Goal: Task Accomplishment & Management: Use online tool/utility

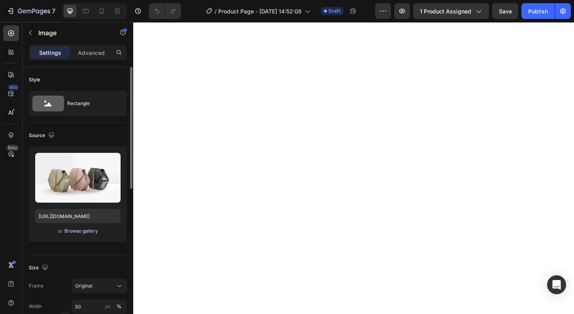
click at [92, 232] on div "Browse gallery" at bounding box center [81, 231] width 34 height 7
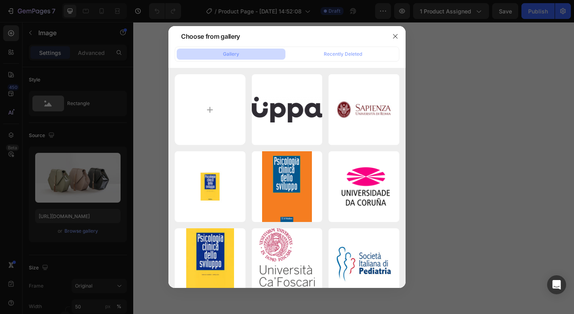
click at [304, 117] on div "thumb_1705_uppa_320_1...to.png 17.09 kb" at bounding box center [287, 109] width 71 height 71
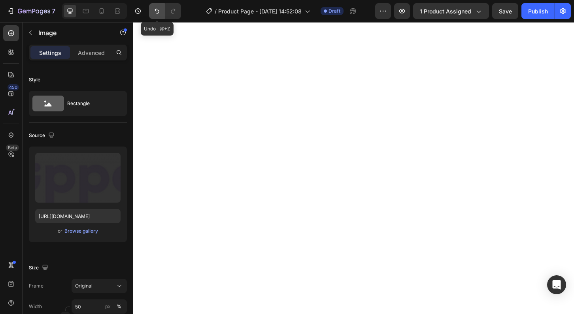
click at [156, 11] on icon "Undo/Redo" at bounding box center [156, 11] width 5 height 5
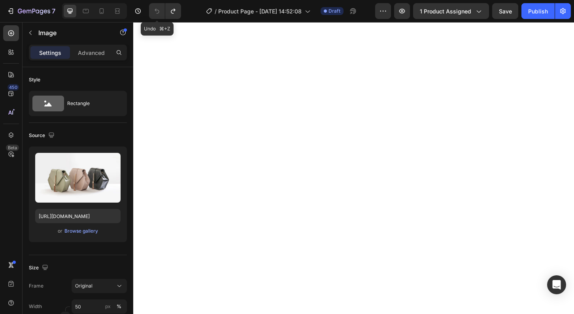
type input "[URL][DOMAIN_NAME]"
click at [87, 234] on div "Browse gallery" at bounding box center [81, 231] width 34 height 7
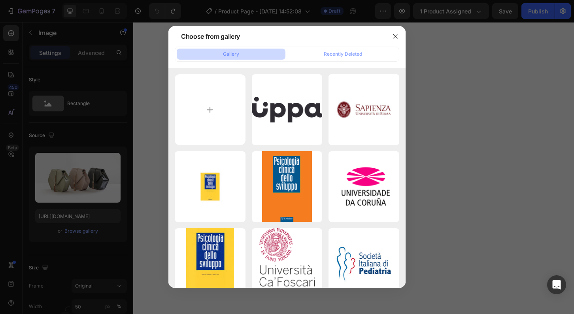
type input "C:\fakepath\mockup 1-5.png"
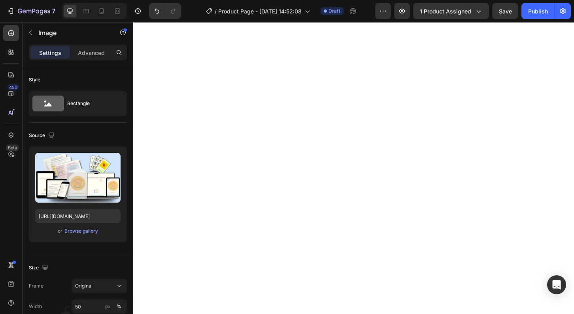
type input "[URL][DOMAIN_NAME]"
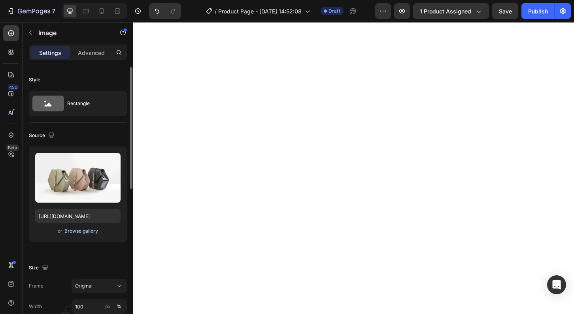
click at [80, 231] on div "Browse gallery" at bounding box center [81, 231] width 34 height 7
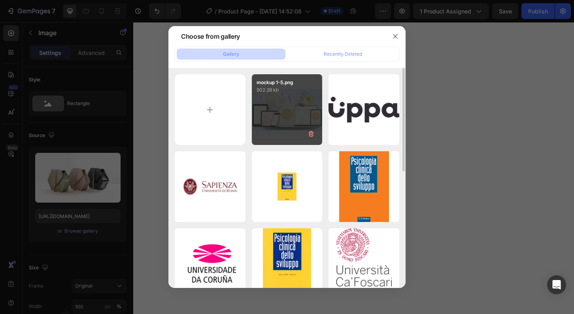
click at [284, 110] on div "mockup 1-5.png 902.38 kb" at bounding box center [287, 109] width 71 height 71
type input "[URL][DOMAIN_NAME]"
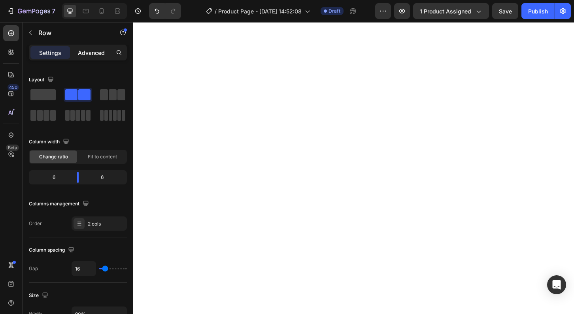
click at [93, 53] on p "Advanced" at bounding box center [91, 53] width 27 height 8
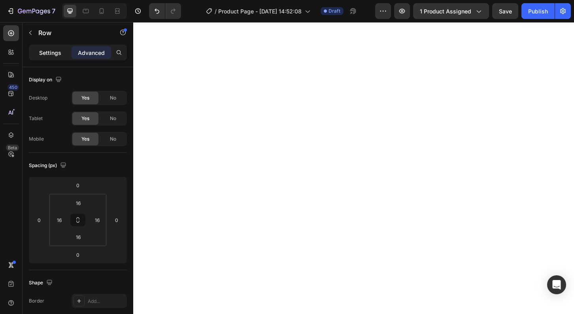
click at [45, 53] on p "Settings" at bounding box center [50, 53] width 22 height 8
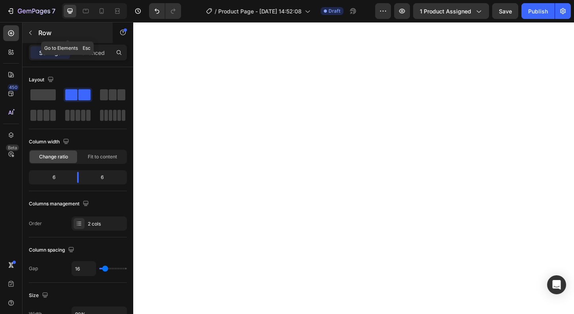
click at [39, 33] on p "Row" at bounding box center [71, 32] width 67 height 9
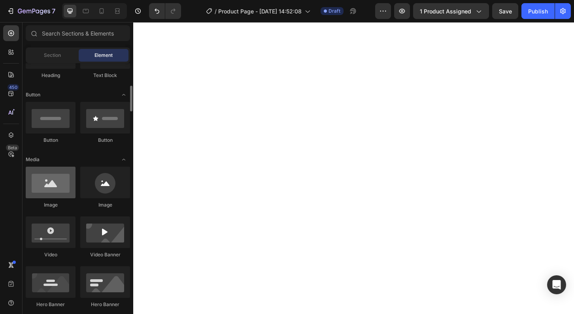
scroll to position [164, 0]
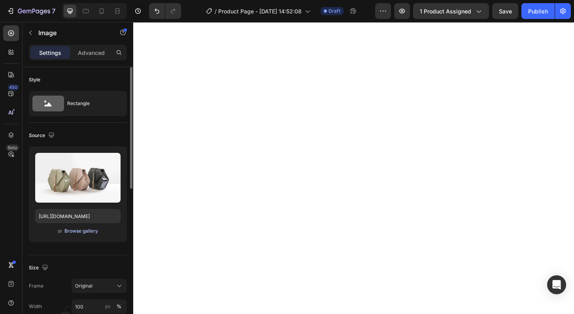
click at [90, 230] on div "Browse gallery" at bounding box center [81, 231] width 34 height 7
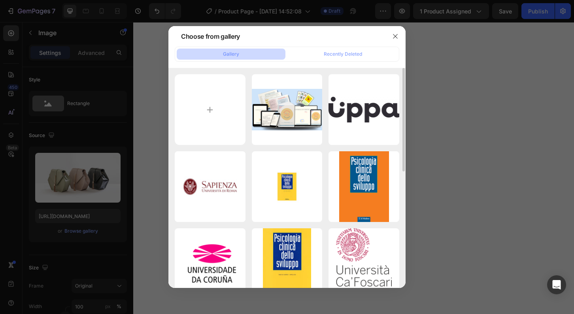
type input "C:\fakepath\1.png"
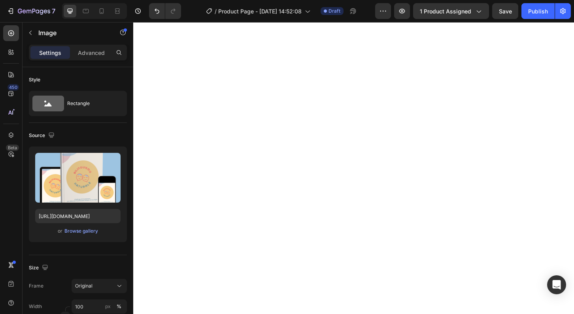
type input "[URL][DOMAIN_NAME]"
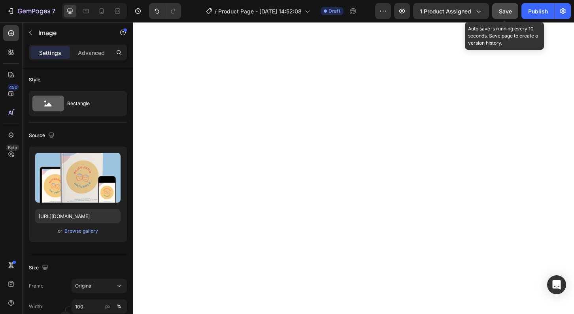
click at [505, 11] on span "Save" at bounding box center [505, 11] width 13 height 7
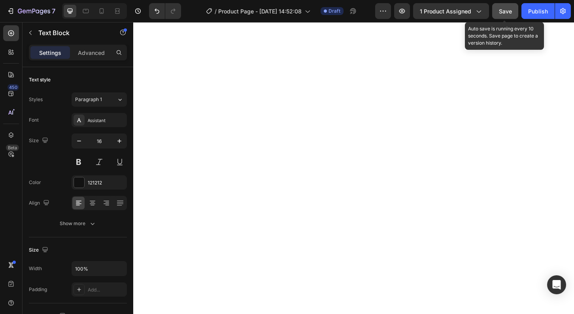
click at [506, 7] on div "Save" at bounding box center [505, 11] width 13 height 8
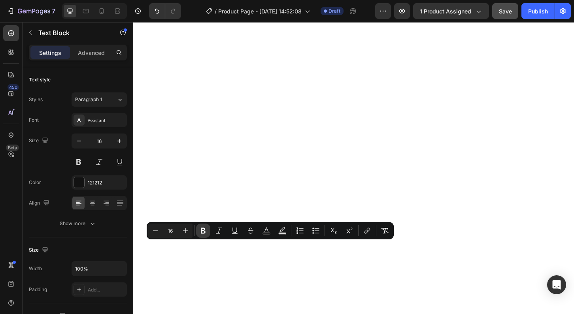
click at [201, 230] on icon "Editor contextual toolbar" at bounding box center [203, 231] width 5 height 6
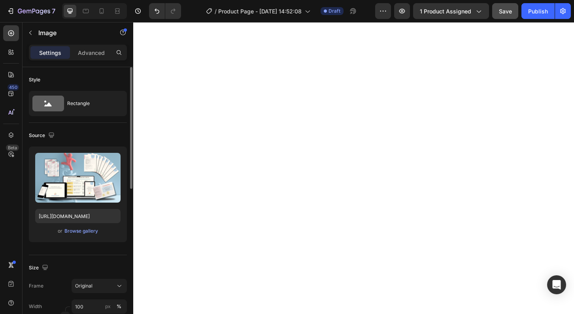
click at [85, 235] on div "or Browse gallery" at bounding box center [77, 230] width 85 height 9
click at [84, 230] on div "Browse gallery" at bounding box center [81, 231] width 34 height 7
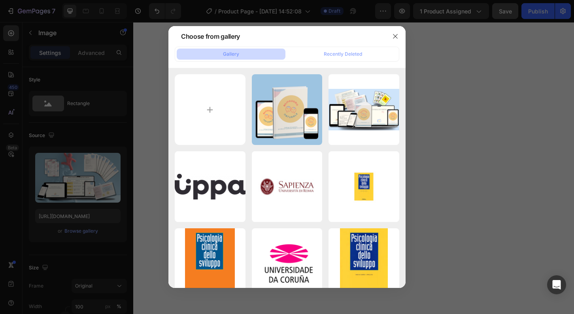
type input "C:\fakepath\2.png"
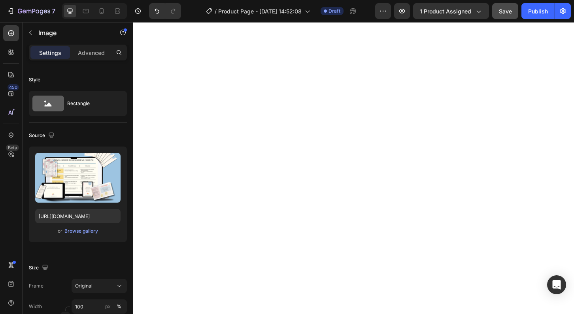
type input "[URL][DOMAIN_NAME]"
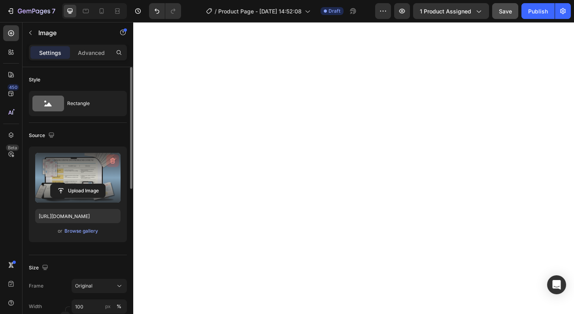
click at [113, 161] on icon "button" at bounding box center [113, 161] width 8 height 8
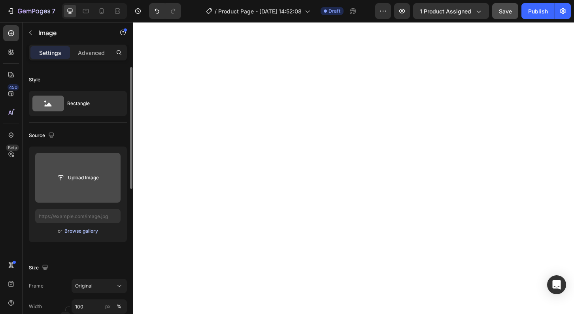
click at [77, 230] on div "Browse gallery" at bounding box center [81, 231] width 34 height 7
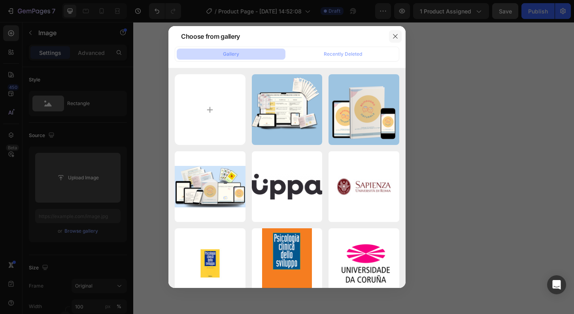
click at [395, 38] on icon "button" at bounding box center [395, 36] width 6 height 6
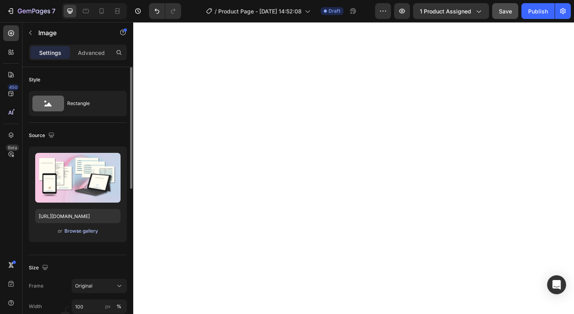
click at [88, 233] on div "Browse gallery" at bounding box center [81, 231] width 34 height 7
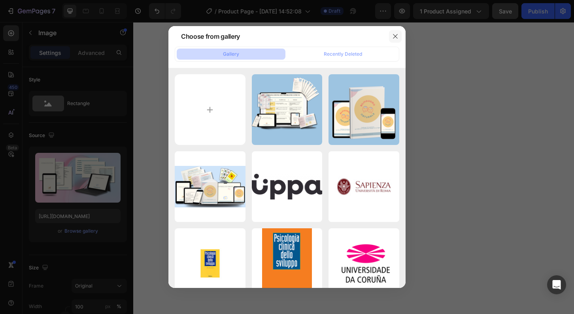
click at [395, 37] on icon "button" at bounding box center [395, 36] width 6 height 6
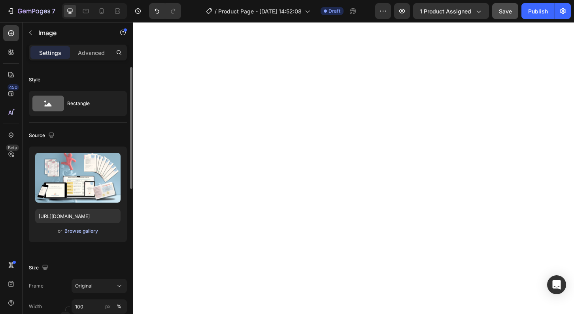
click at [86, 231] on div "Browse gallery" at bounding box center [81, 231] width 34 height 7
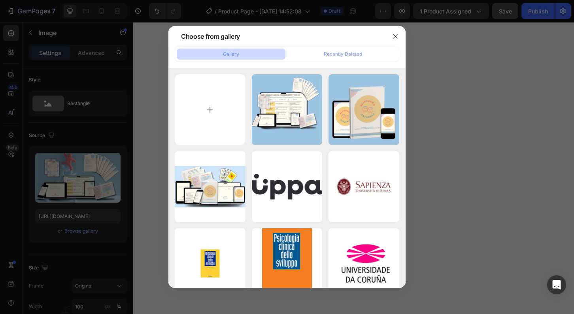
click at [287, 116] on div "2.png 1672.52 kb" at bounding box center [287, 109] width 71 height 71
type input "[URL][DOMAIN_NAME]"
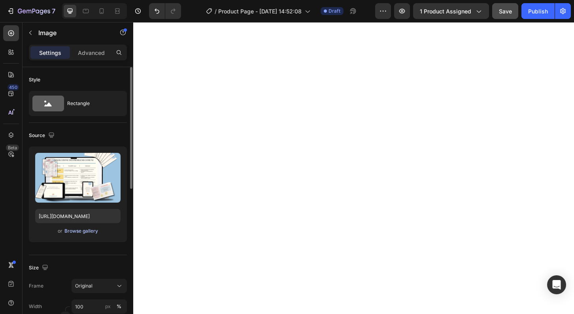
click at [80, 230] on div "Browse gallery" at bounding box center [81, 231] width 34 height 7
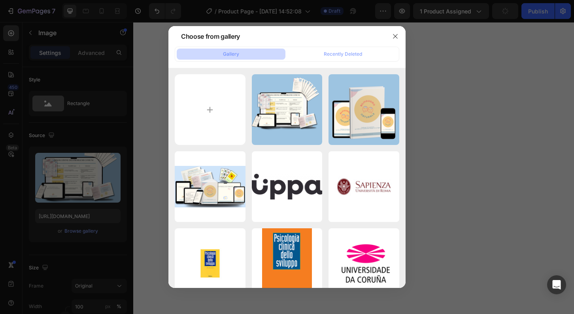
type input "C:\fakepath\Survival Kit mockup.png"
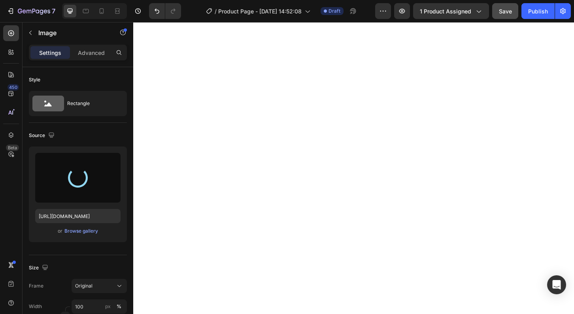
type input "[URL][DOMAIN_NAME]"
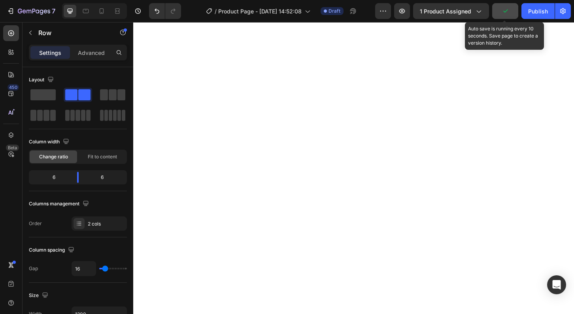
click at [510, 10] on button "button" at bounding box center [505, 11] width 26 height 16
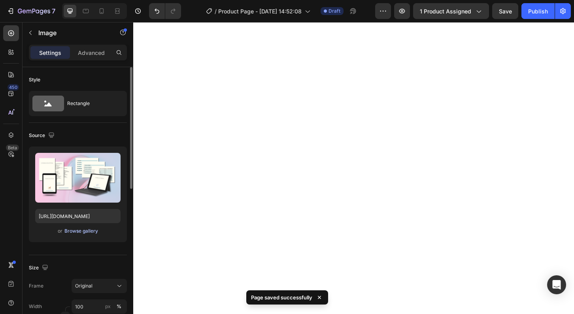
click at [76, 232] on div "Browse gallery" at bounding box center [81, 231] width 34 height 7
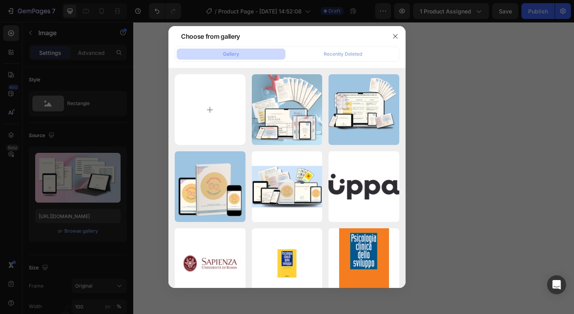
type input "C:\fakepath\Read & Watch mockup.png"
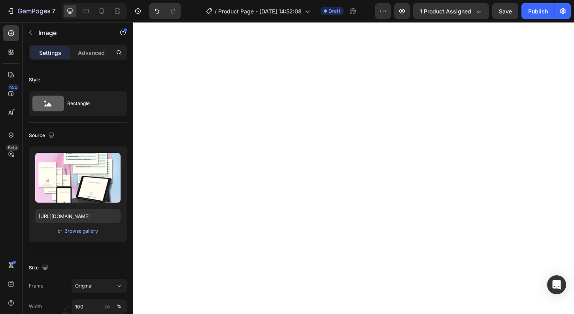
type input "[URL][DOMAIN_NAME]"
click at [87, 228] on div "Browse gallery" at bounding box center [81, 231] width 34 height 7
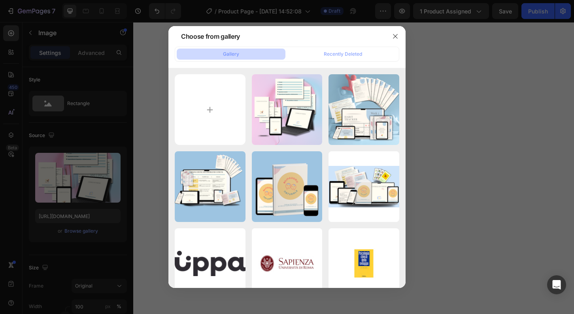
type input "C:\fakepath\Read & Watch mockup.png"
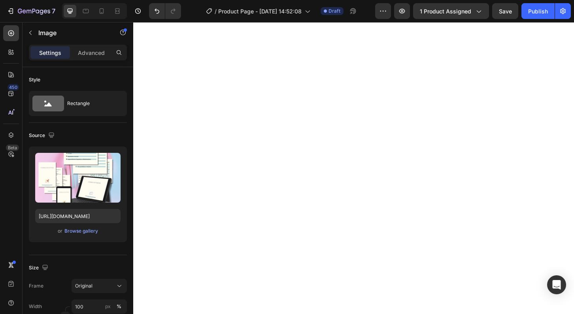
type input "[URL][DOMAIN_NAME]"
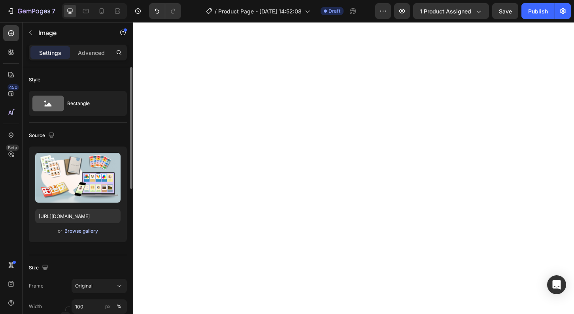
click at [89, 232] on div "Browse gallery" at bounding box center [81, 231] width 34 height 7
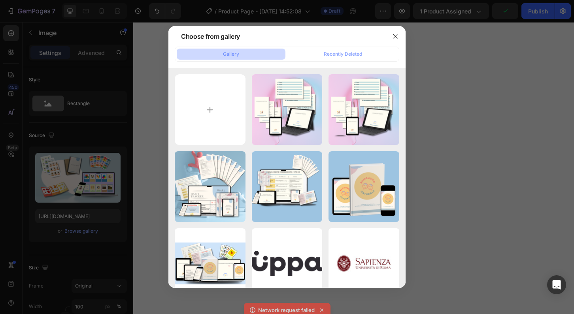
type input "C:\fakepath\6.png"
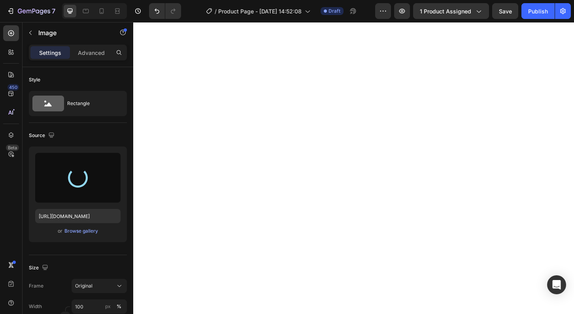
type input "[URL][DOMAIN_NAME]"
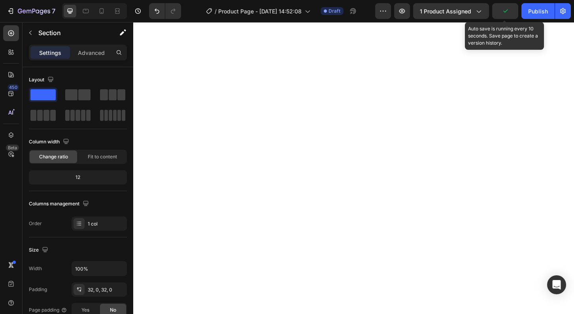
click at [506, 13] on icon "button" at bounding box center [505, 11] width 8 height 8
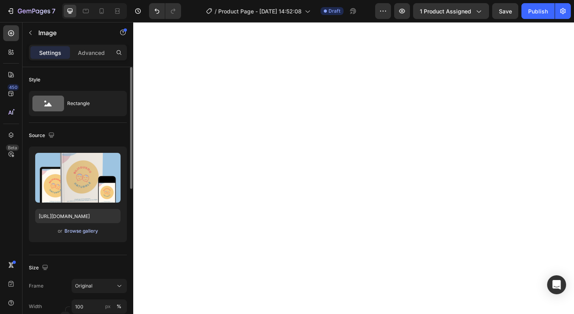
click at [75, 233] on div "Browse gallery" at bounding box center [81, 231] width 34 height 7
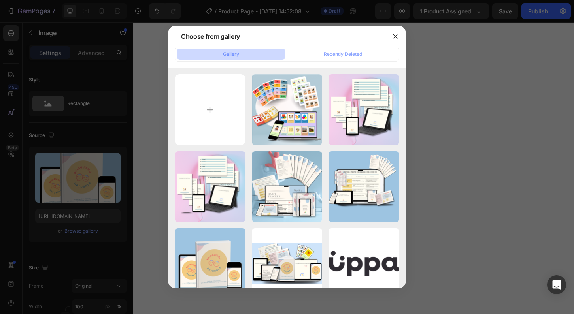
type input "C:\fakepath\Mockup - prod princ.png"
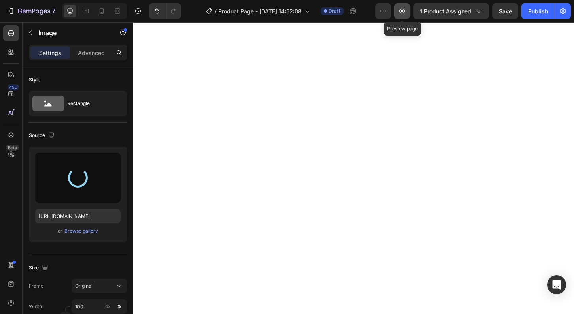
type input "[URL][DOMAIN_NAME]"
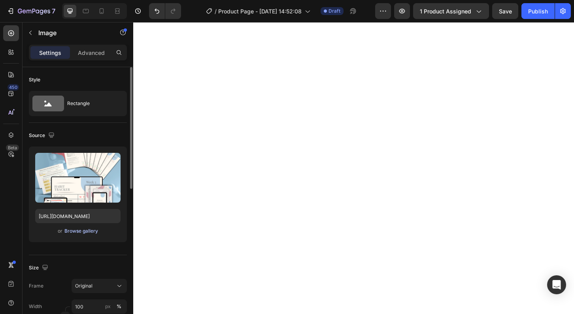
click at [89, 230] on div "Browse gallery" at bounding box center [81, 231] width 34 height 7
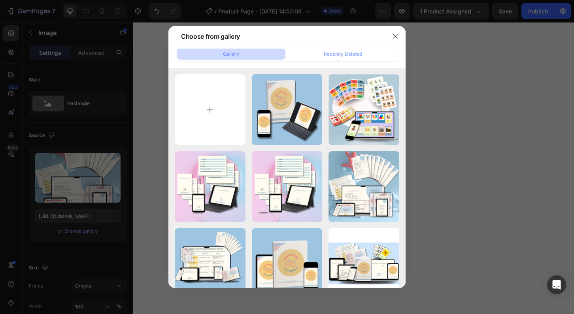
type input "C:\fakepath\Survival Kit mockup-2.png"
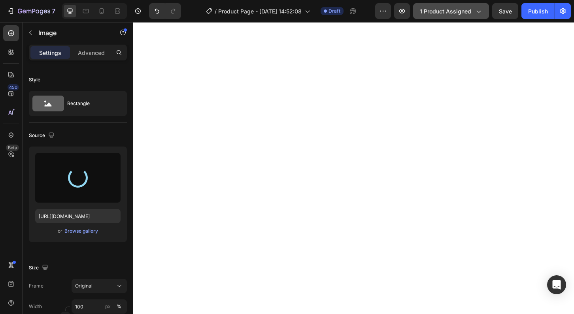
type input "[URL][DOMAIN_NAME]"
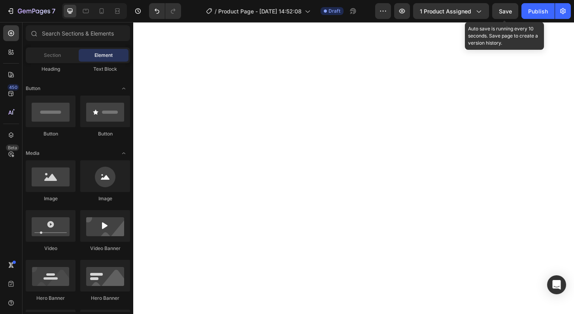
click at [508, 13] on span "Save" at bounding box center [505, 11] width 13 height 7
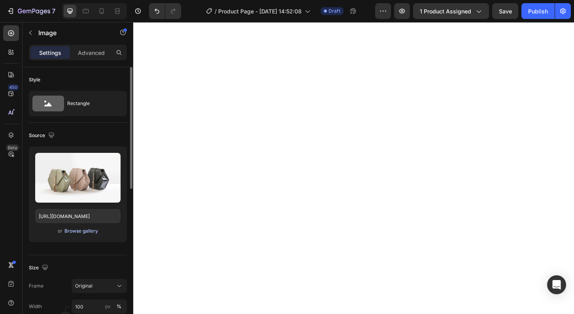
click at [84, 232] on div "Browse gallery" at bounding box center [81, 231] width 34 height 7
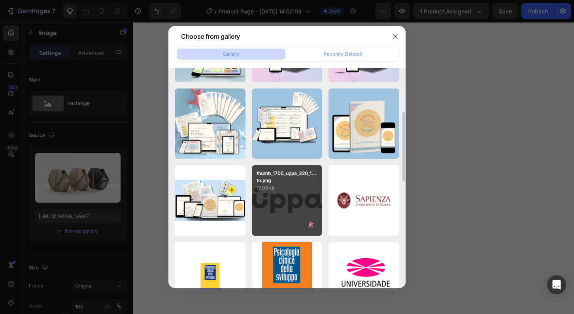
scroll to position [140, 0]
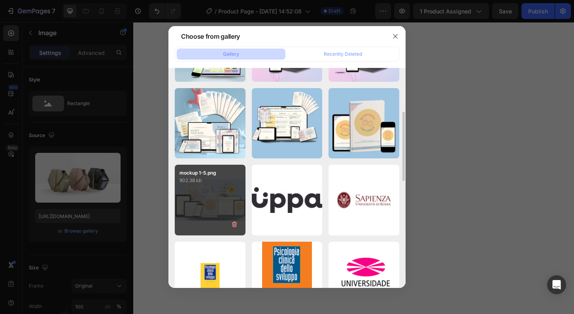
click at [216, 208] on div "mockup 1-5.png 902.38 kb" at bounding box center [210, 200] width 71 height 71
type input "[URL][DOMAIN_NAME]"
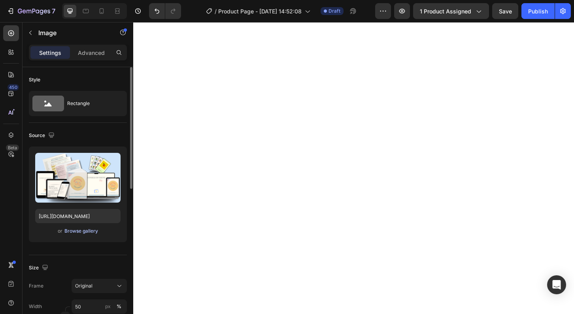
click at [88, 231] on div "Browse gallery" at bounding box center [81, 231] width 34 height 7
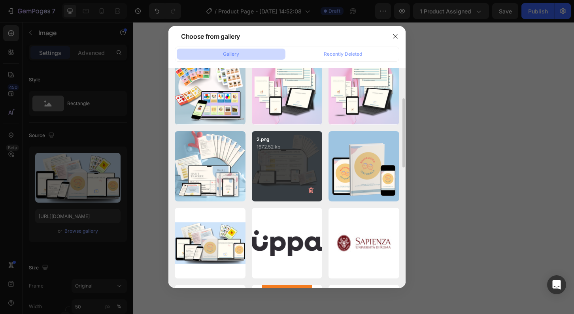
scroll to position [99, 0]
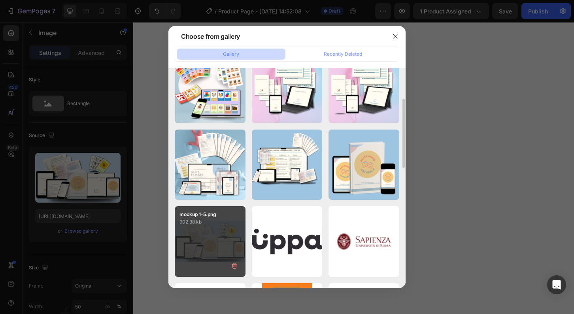
click at [226, 240] on div "mockup 1-5.png 902.38 kb" at bounding box center [210, 241] width 71 height 71
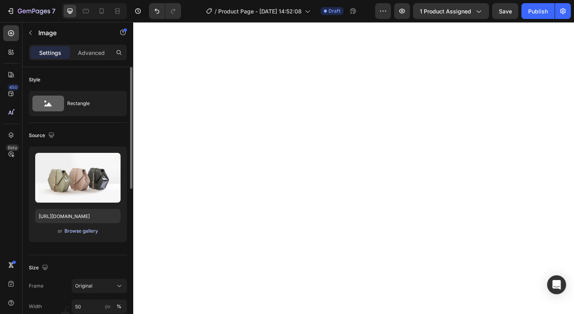
click at [90, 230] on div "Browse gallery" at bounding box center [81, 231] width 34 height 7
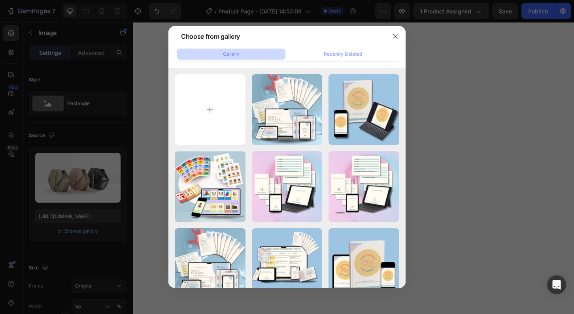
type input "C:\fakepath\pexels-[PERSON_NAME]-4959799.jpg"
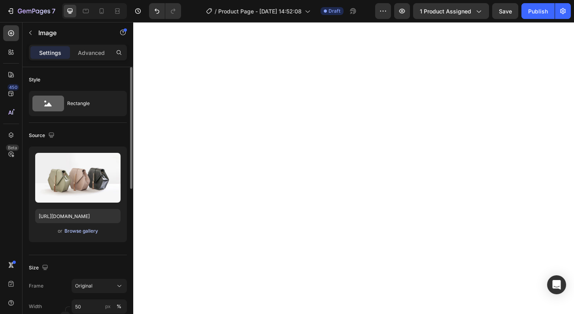
click at [83, 234] on div "Browse gallery" at bounding box center [81, 231] width 34 height 7
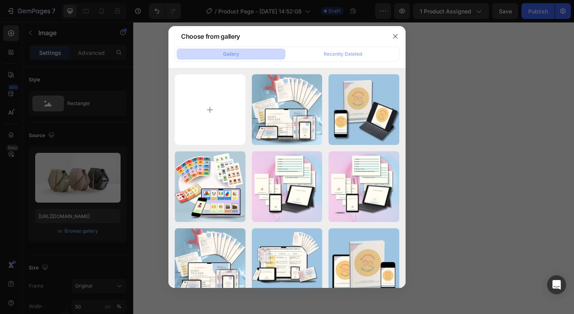
type input "C:\fakepath\pexels-[PERSON_NAME]-4959799.jpg"
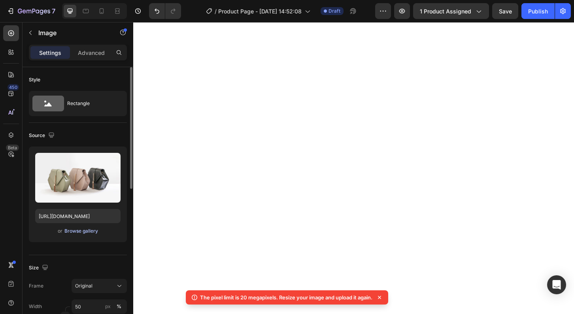
click at [68, 232] on div "Browse gallery" at bounding box center [81, 231] width 34 height 7
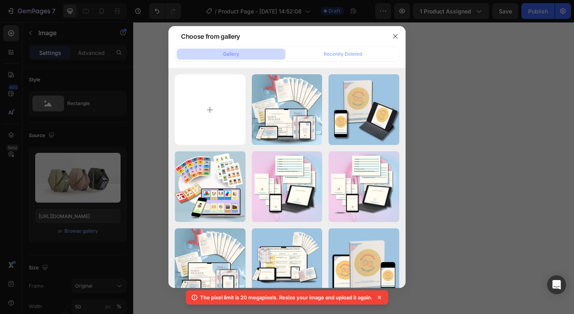
type input "C:\fakepath\pexels-olly-3755761.jpg"
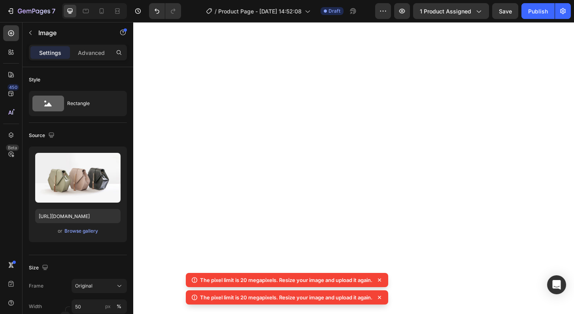
click at [381, 279] on icon at bounding box center [379, 280] width 8 height 8
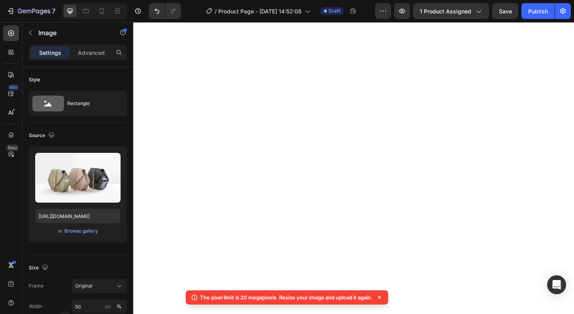
click at [381, 295] on icon at bounding box center [379, 298] width 8 height 8
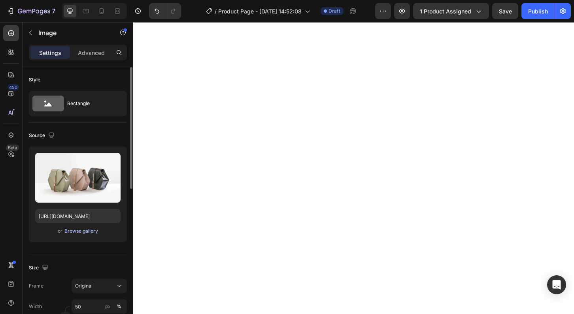
click at [85, 233] on div "Browse gallery" at bounding box center [81, 231] width 34 height 7
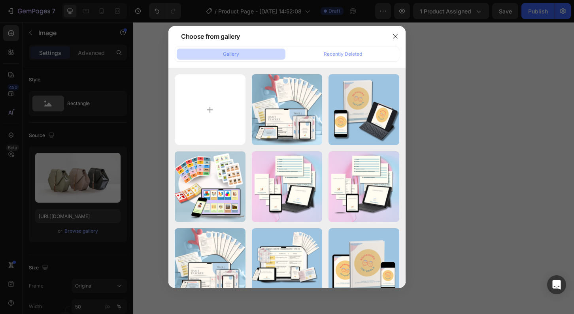
type input "C:\fakepath\Untitled design-3.png"
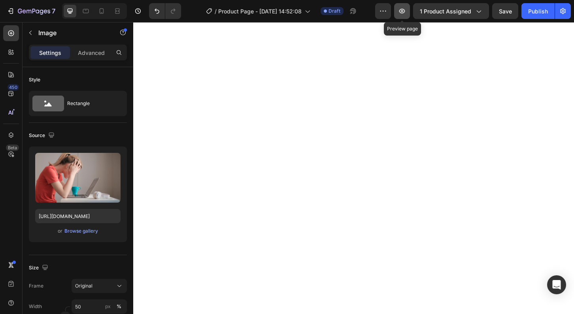
type input "[URL][DOMAIN_NAME]"
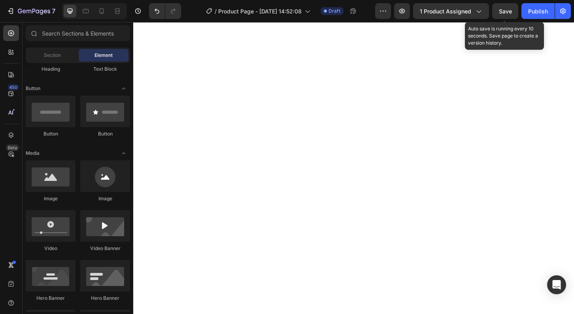
click at [504, 11] on span "Save" at bounding box center [505, 11] width 13 height 7
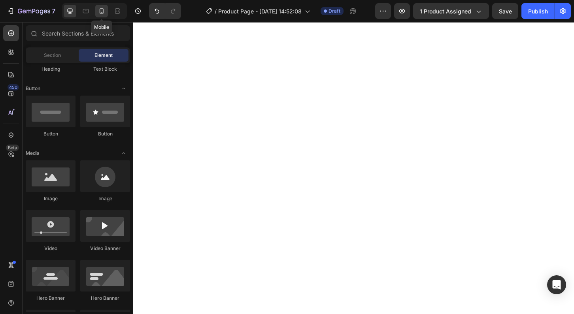
click at [99, 13] on icon at bounding box center [102, 11] width 8 height 8
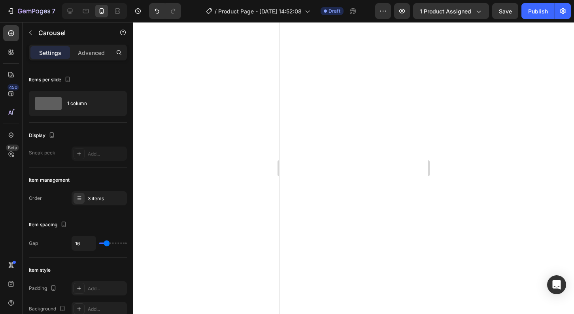
click at [445, 176] on div at bounding box center [353, 168] width 440 height 292
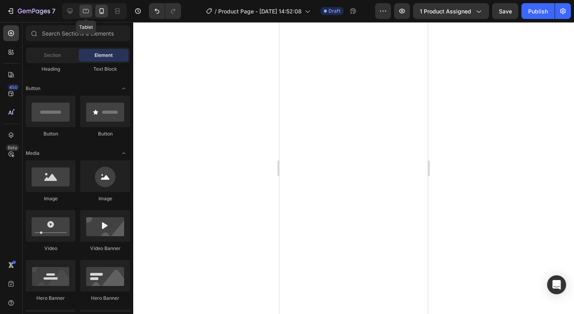
click at [85, 13] on icon at bounding box center [86, 11] width 6 height 4
click at [67, 13] on icon at bounding box center [70, 11] width 8 height 8
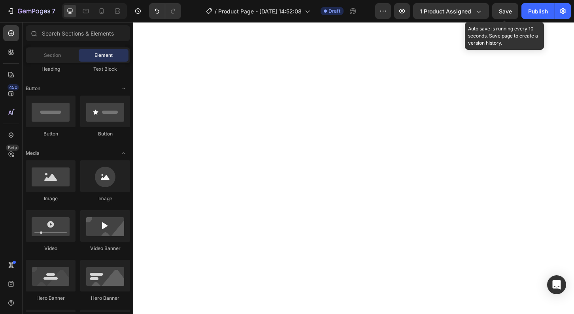
click at [506, 14] on span "Save" at bounding box center [505, 11] width 13 height 7
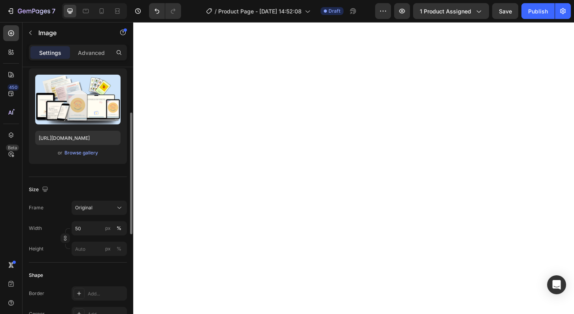
scroll to position [85, 0]
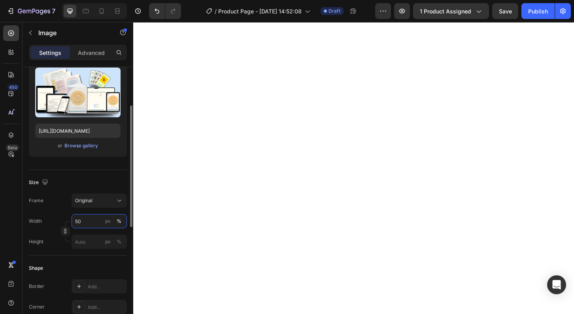
click at [78, 222] on input "50" at bounding box center [99, 221] width 55 height 14
click at [77, 219] on input "100" at bounding box center [99, 221] width 55 height 14
type input "80"
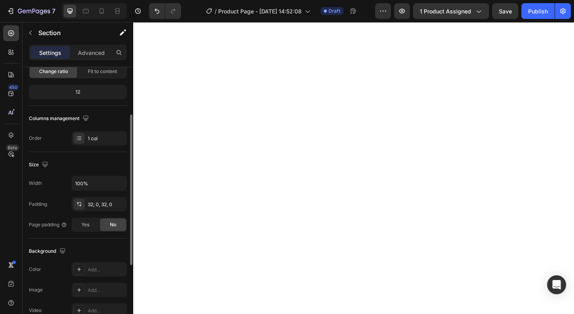
scroll to position [0, 0]
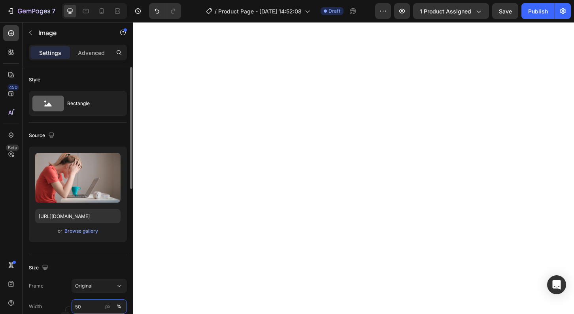
click at [78, 305] on input "50" at bounding box center [99, 306] width 55 height 14
type input "60"
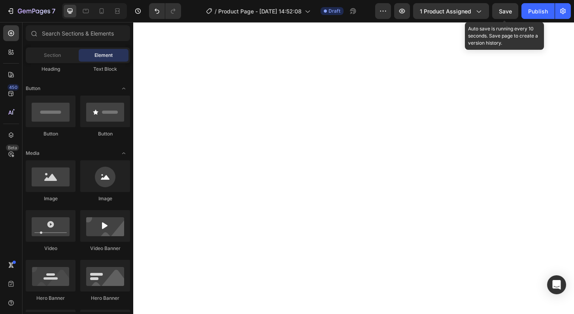
click at [503, 12] on span "Save" at bounding box center [505, 11] width 13 height 7
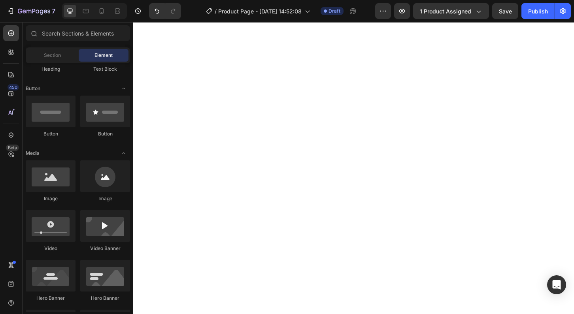
click at [50, 64] on div "Heading" at bounding box center [51, 52] width 50 height 42
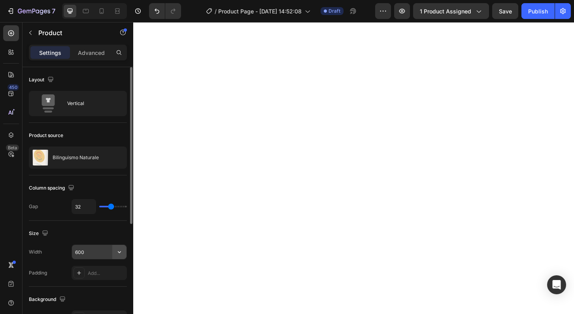
click at [117, 249] on icon "button" at bounding box center [119, 252] width 8 height 8
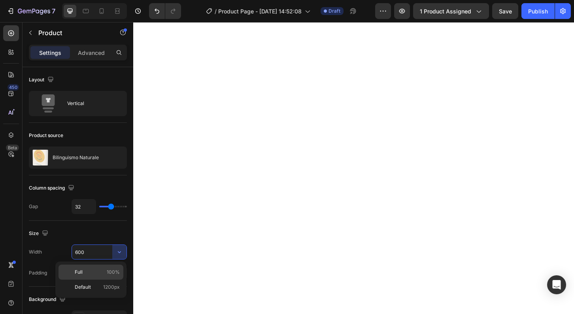
click at [89, 273] on p "Full 100%" at bounding box center [97, 272] width 45 height 7
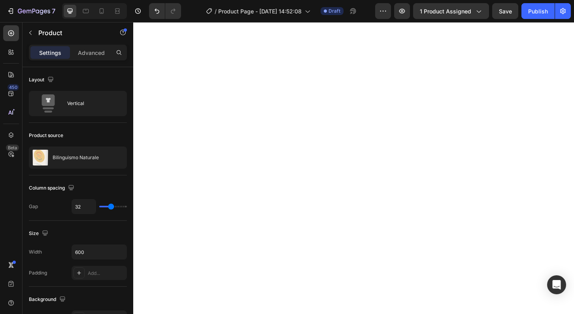
type input "100%"
click at [89, 53] on p "Advanced" at bounding box center [91, 53] width 27 height 8
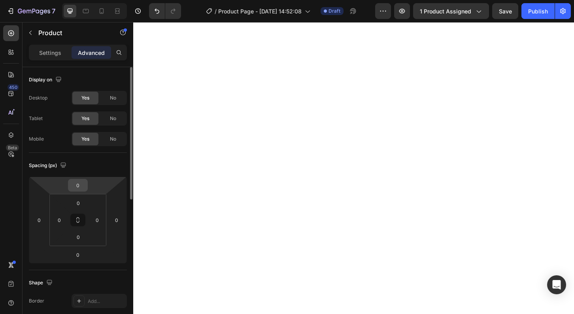
click at [77, 187] on input "0" at bounding box center [78, 185] width 16 height 12
type input "-2"
click at [79, 185] on input "-20" at bounding box center [78, 185] width 16 height 12
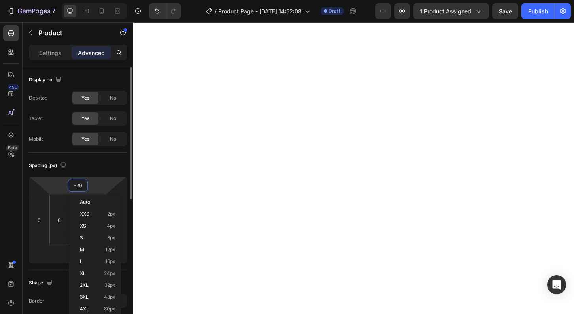
click at [79, 185] on input "-20" at bounding box center [78, 185] width 16 height 12
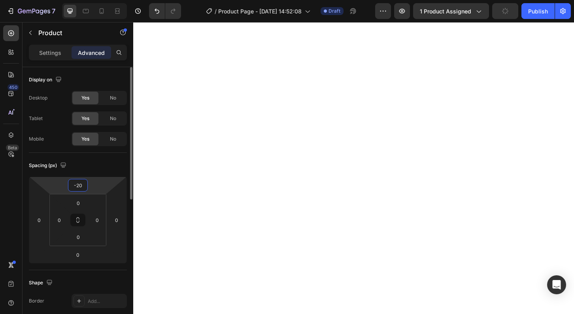
click at [79, 185] on input "-20" at bounding box center [78, 185] width 16 height 12
type input "0"
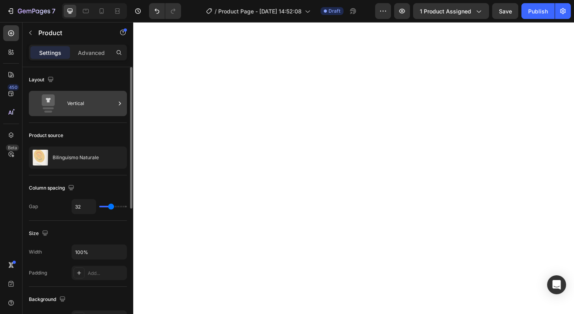
click at [87, 102] on div "Vertical" at bounding box center [91, 103] width 48 height 18
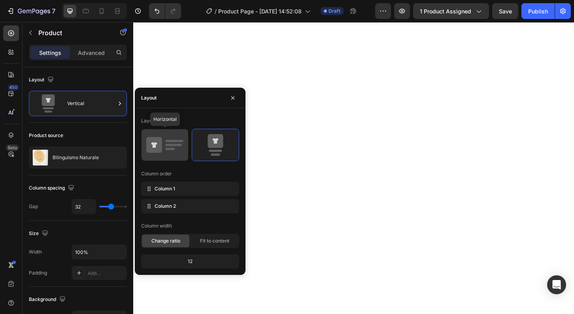
click at [170, 145] on rect at bounding box center [173, 145] width 17 height 2
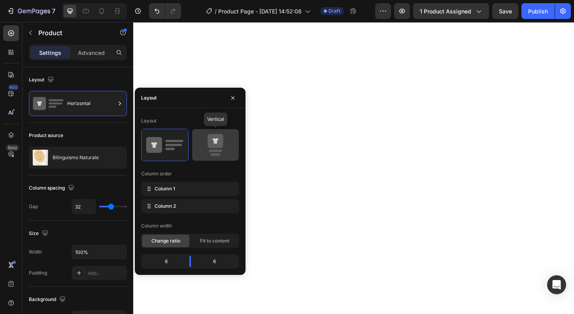
click at [209, 148] on icon at bounding box center [214, 141] width 15 height 14
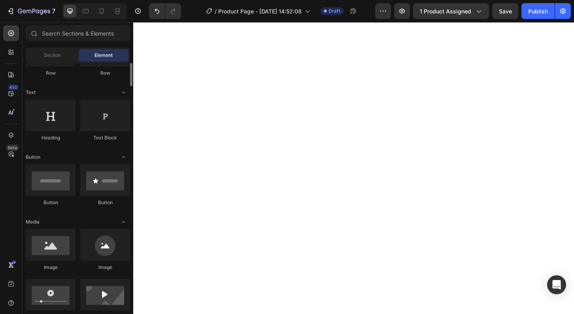
scroll to position [98, 0]
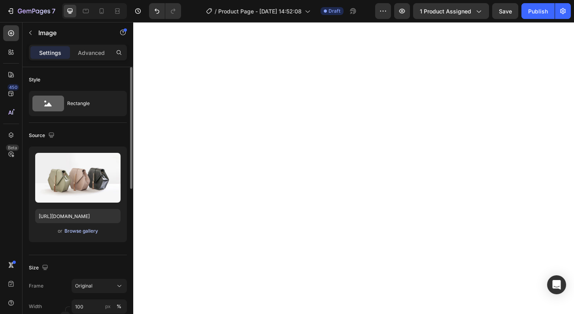
click at [88, 230] on div "Browse gallery" at bounding box center [81, 231] width 34 height 7
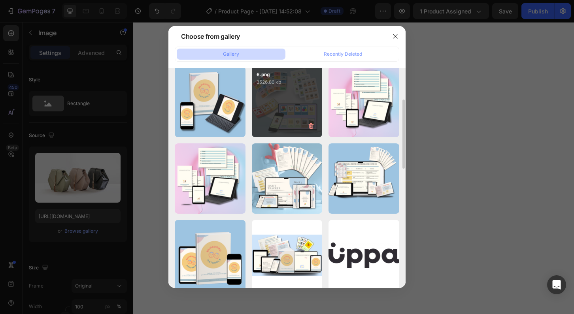
scroll to position [89, 0]
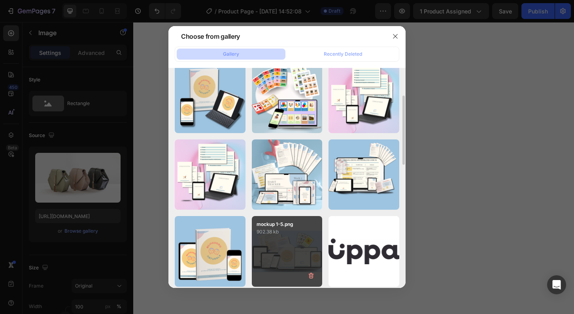
click at [288, 244] on div "mockup 1-5.png 902.38 kb" at bounding box center [287, 251] width 71 height 71
type input "[URL][DOMAIN_NAME]"
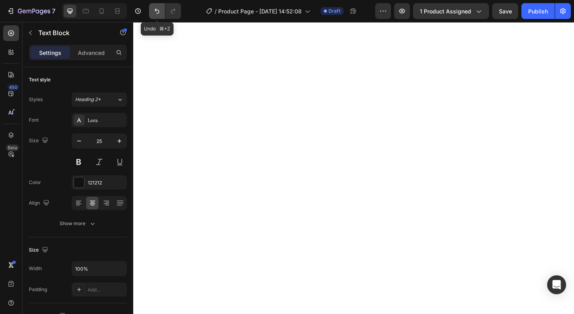
click at [155, 7] on button "Undo/Redo" at bounding box center [157, 11] width 16 height 16
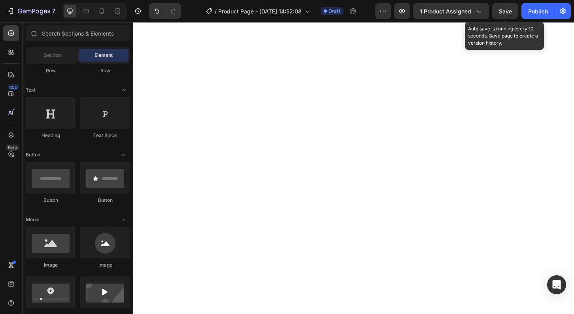
click at [503, 9] on span "Save" at bounding box center [505, 11] width 13 height 7
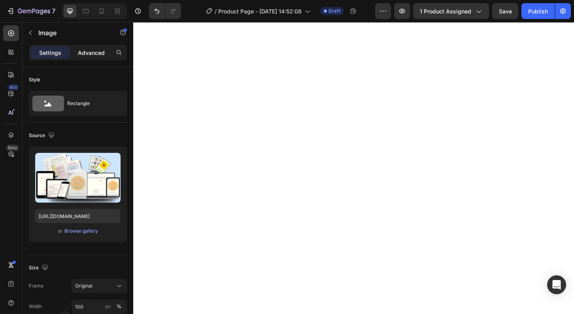
click at [87, 54] on p "Advanced" at bounding box center [91, 53] width 27 height 8
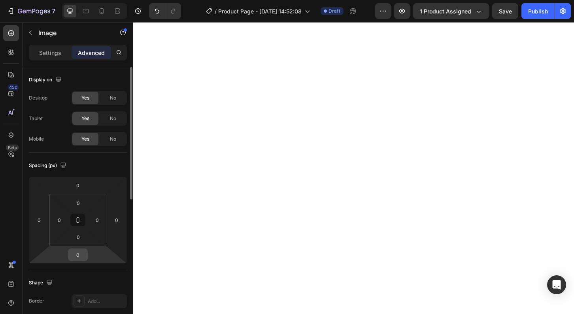
click at [78, 254] on input "0" at bounding box center [78, 255] width 16 height 12
type input "-1"
type input "-20"
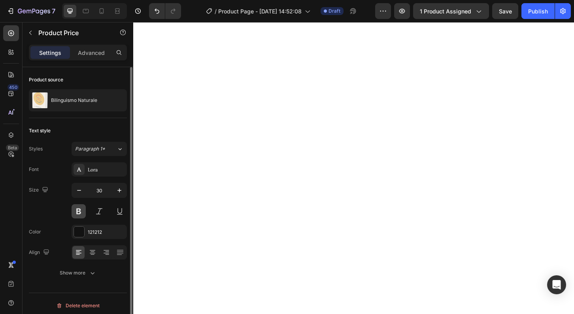
click at [77, 211] on button at bounding box center [79, 211] width 14 height 14
click at [97, 232] on div "121212" at bounding box center [99, 232] width 23 height 7
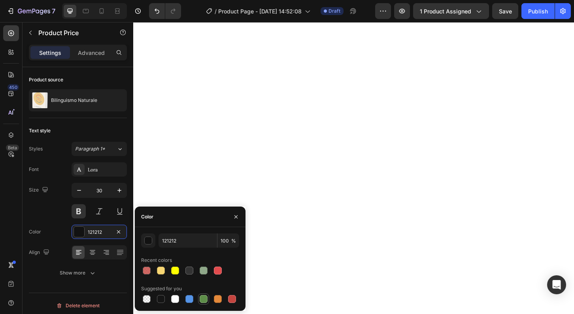
click at [205, 299] on div at bounding box center [204, 299] width 8 height 8
type input "5E8E49"
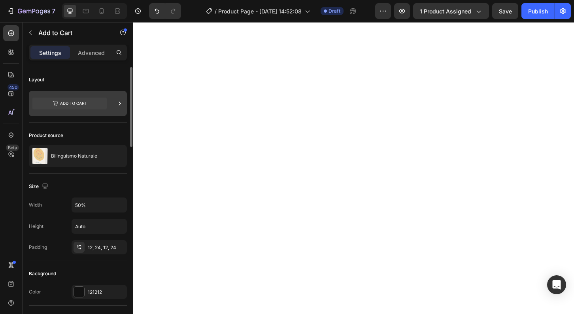
click at [126, 101] on div at bounding box center [78, 103] width 98 height 25
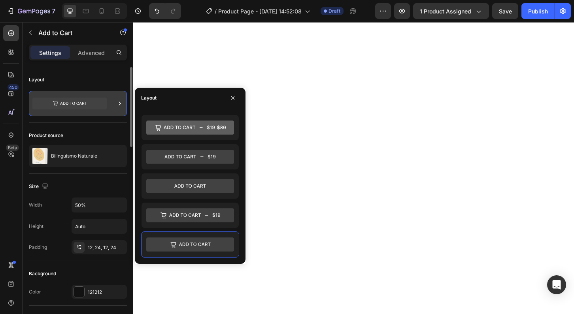
click at [119, 102] on icon at bounding box center [120, 104] width 2 height 4
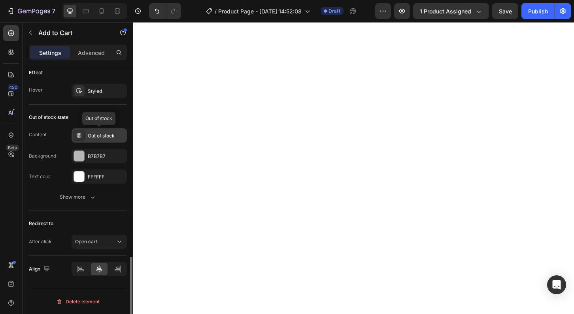
scroll to position [640, 0]
click at [120, 243] on icon at bounding box center [119, 242] width 8 height 8
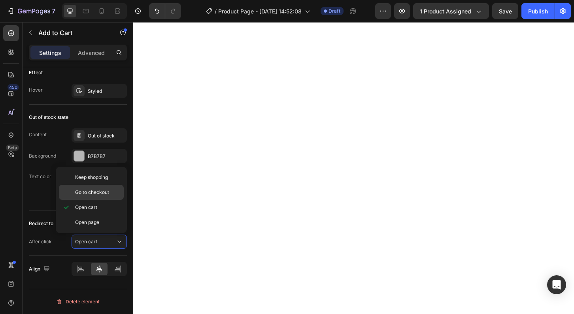
click at [103, 192] on span "Go to checkout" at bounding box center [92, 192] width 34 height 7
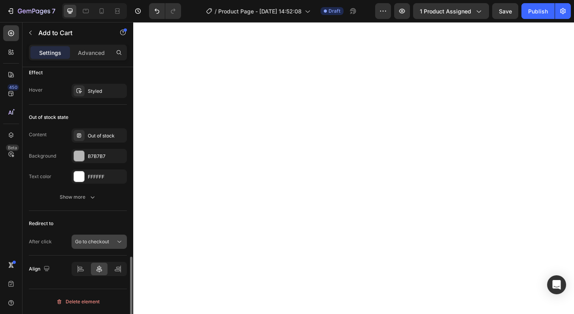
click at [114, 243] on div "Go to checkout" at bounding box center [95, 241] width 40 height 7
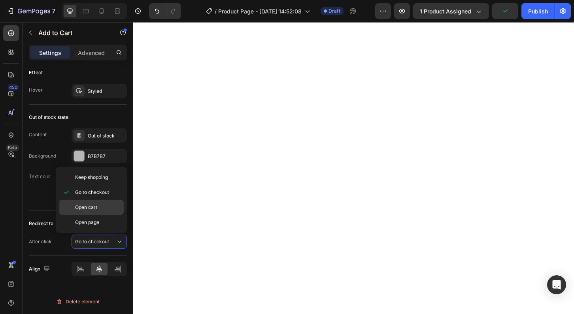
click at [96, 207] on span "Open cart" at bounding box center [86, 207] width 22 height 7
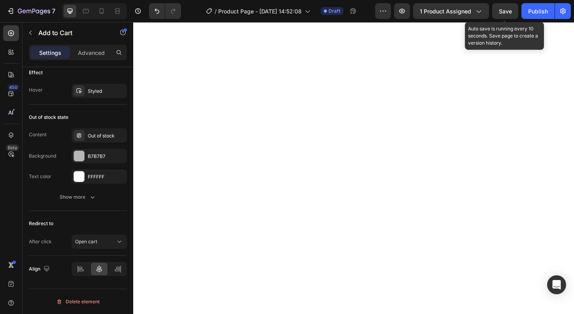
click at [506, 11] on span "Save" at bounding box center [505, 11] width 13 height 7
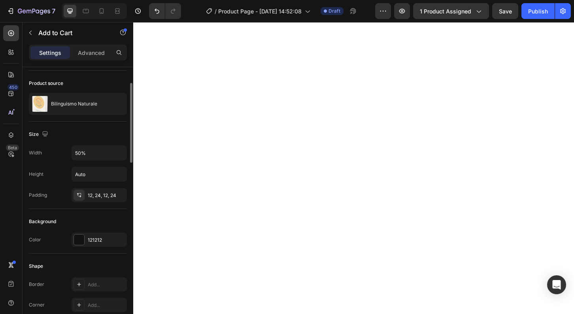
scroll to position [53, 0]
click at [92, 238] on div "121212" at bounding box center [99, 238] width 23 height 7
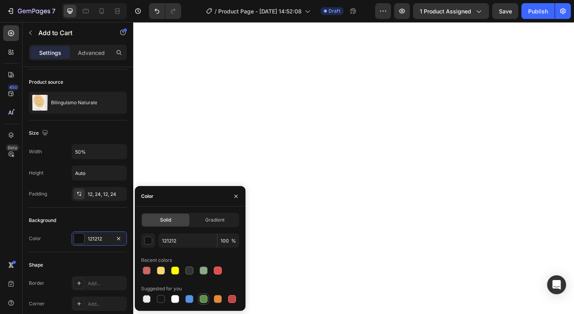
click at [202, 302] on div at bounding box center [204, 299] width 8 height 8
type input "5E8E49"
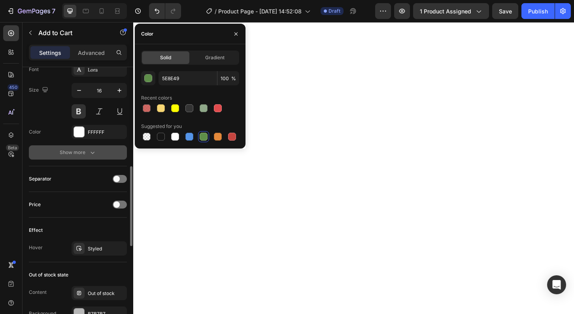
scroll to position [488, 0]
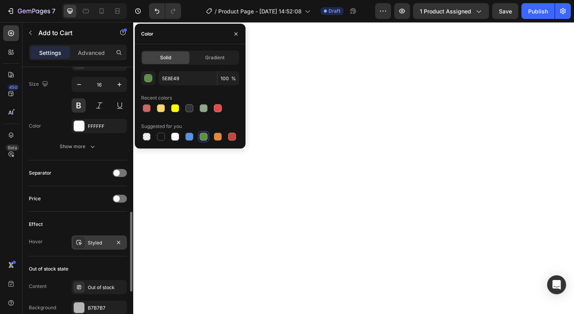
click at [96, 245] on div "Styled" at bounding box center [99, 242] width 23 height 7
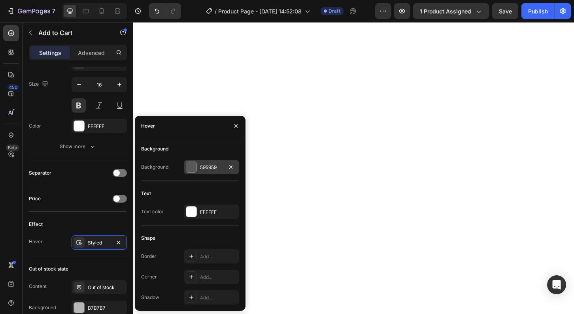
click at [212, 167] on div "595959" at bounding box center [211, 167] width 23 height 7
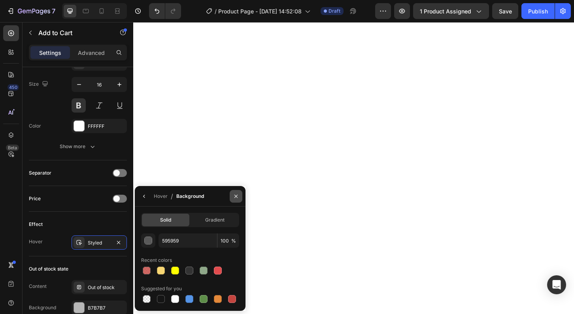
click at [238, 196] on icon "button" at bounding box center [236, 196] width 6 height 6
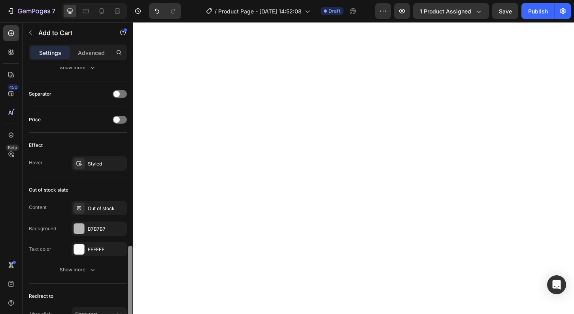
scroll to position [565, 0]
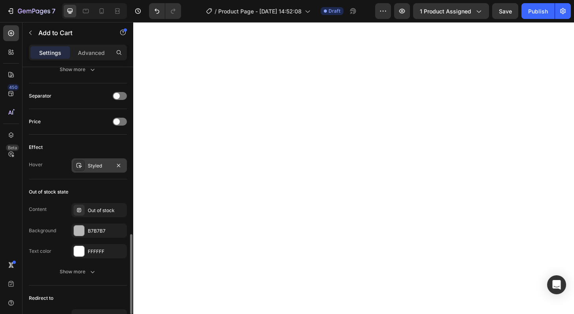
click at [94, 166] on div "Styled" at bounding box center [99, 165] width 23 height 7
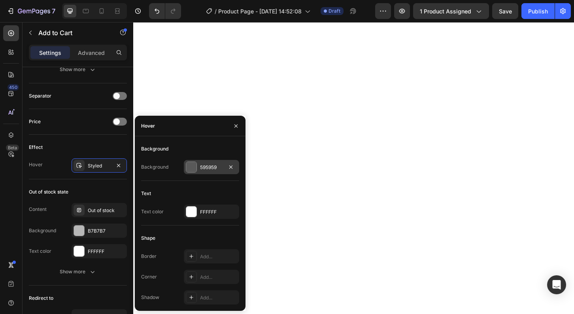
click at [209, 169] on div "595959" at bounding box center [211, 167] width 23 height 7
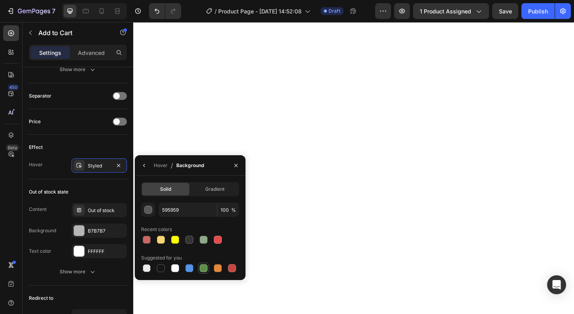
click at [205, 269] on div at bounding box center [204, 268] width 8 height 8
type input "5E8E49"
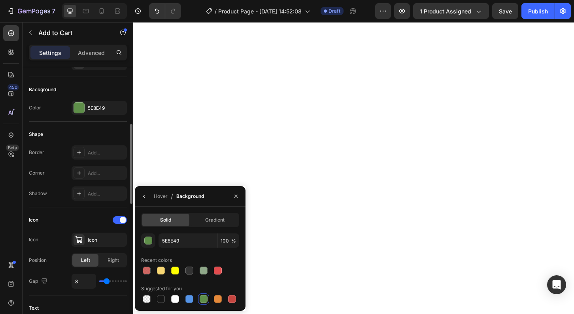
scroll to position [184, 0]
click at [95, 109] on div "5E8E49" at bounding box center [99, 108] width 23 height 7
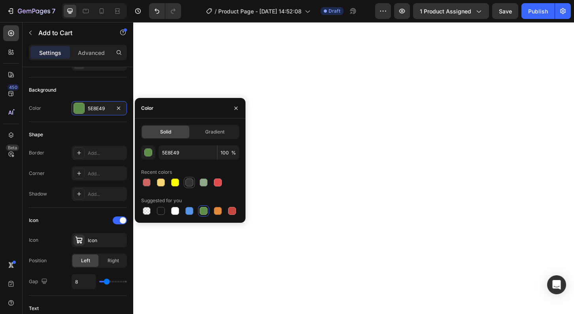
click at [191, 183] on div at bounding box center [189, 183] width 8 height 8
type input "333333"
click at [237, 107] on icon "button" at bounding box center [235, 107] width 3 height 3
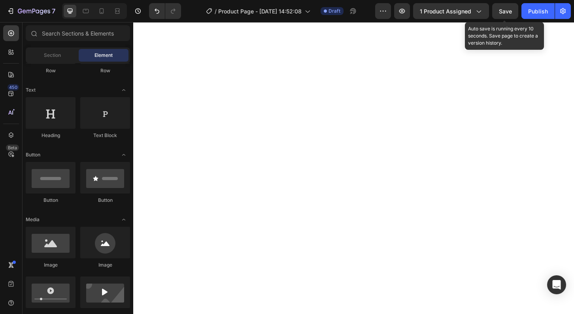
click at [508, 14] on span "Save" at bounding box center [505, 11] width 13 height 7
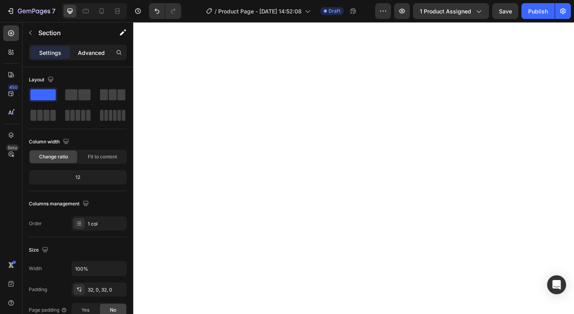
click at [87, 54] on p "Advanced" at bounding box center [91, 53] width 27 height 8
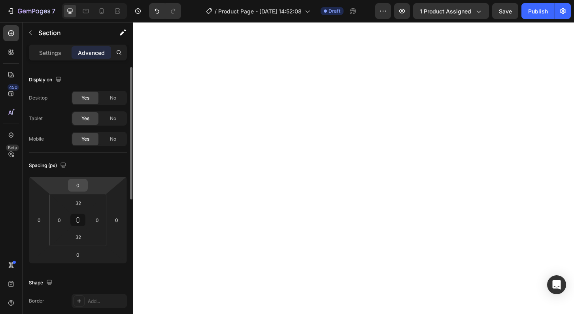
click at [75, 183] on input "0" at bounding box center [78, 185] width 16 height 12
type input "-25"
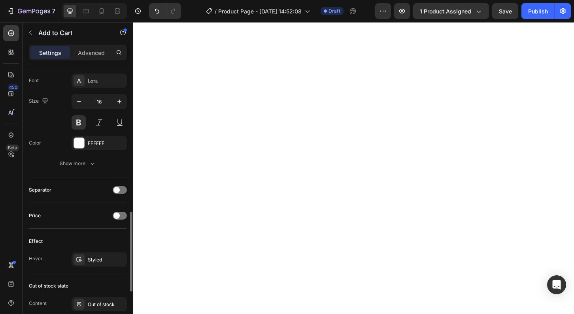
scroll to position [479, 0]
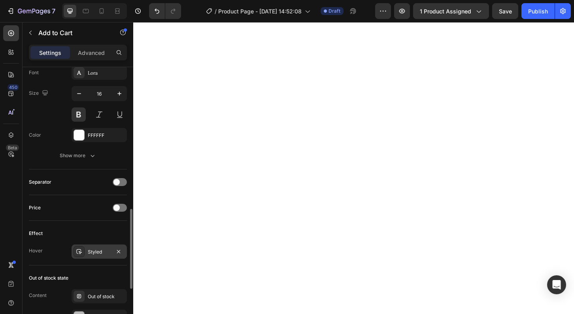
click at [100, 252] on div "Styled" at bounding box center [99, 251] width 23 height 7
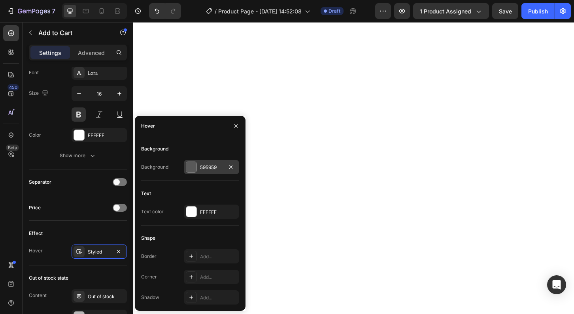
click at [215, 169] on div "595959" at bounding box center [211, 167] width 23 height 7
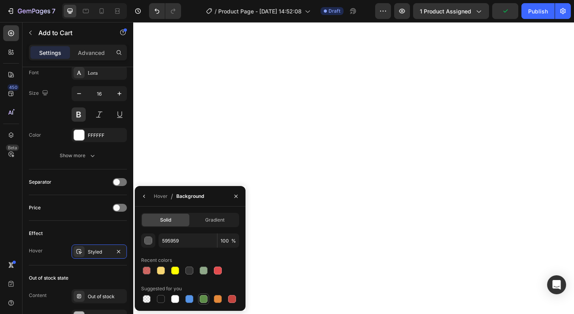
click at [203, 298] on div at bounding box center [204, 299] width 8 height 8
type input "5E8E49"
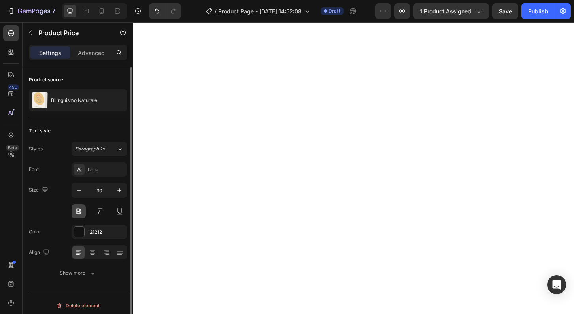
click at [81, 213] on button at bounding box center [79, 211] width 14 height 14
click at [99, 233] on div "121212" at bounding box center [99, 232] width 23 height 7
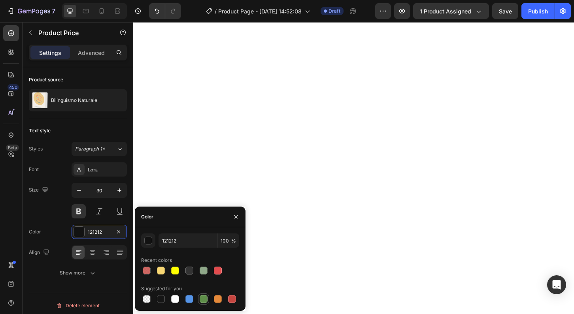
click at [203, 297] on div at bounding box center [204, 299] width 8 height 8
type input "5E8E49"
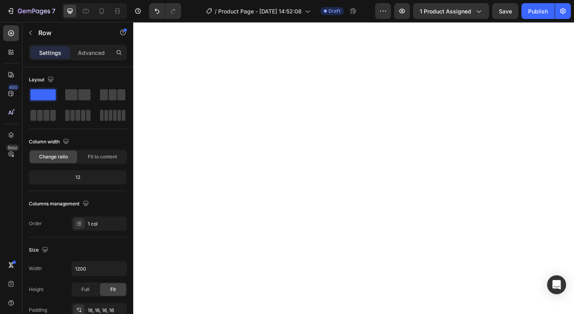
scroll to position [213, 0]
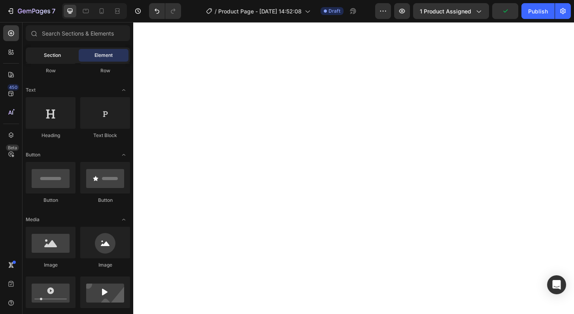
click at [57, 58] on span "Section" at bounding box center [52, 55] width 17 height 7
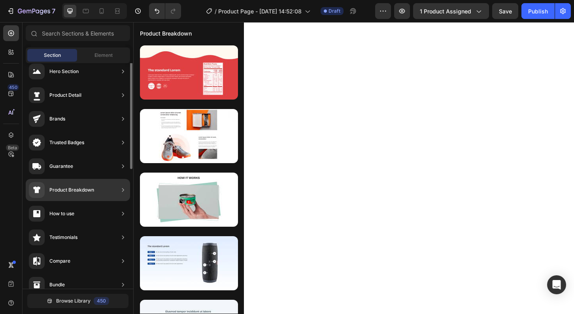
scroll to position [0, 0]
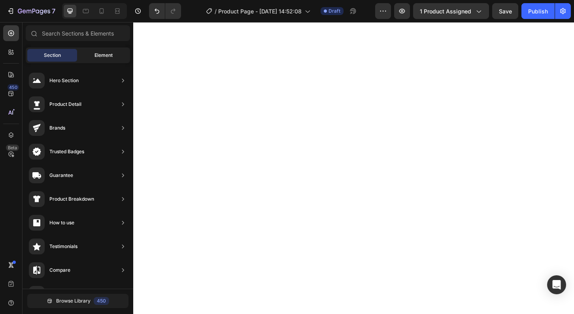
click at [97, 58] on span "Element" at bounding box center [103, 55] width 18 height 7
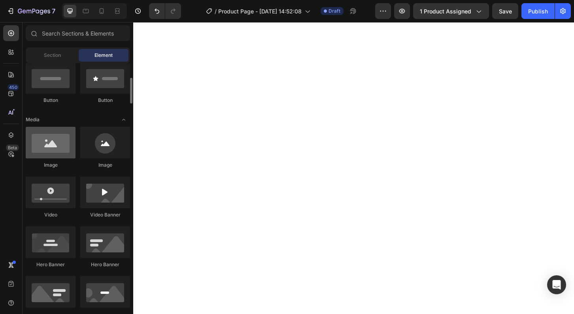
scroll to position [200, 0]
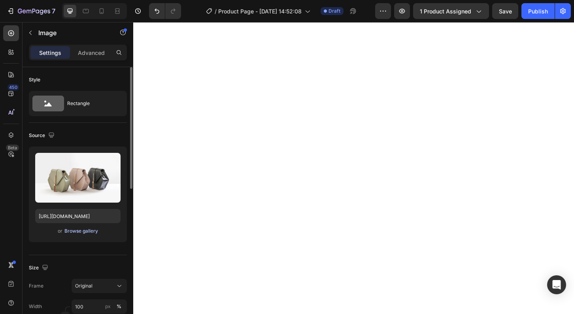
click at [82, 230] on div "Browse gallery" at bounding box center [81, 231] width 34 height 7
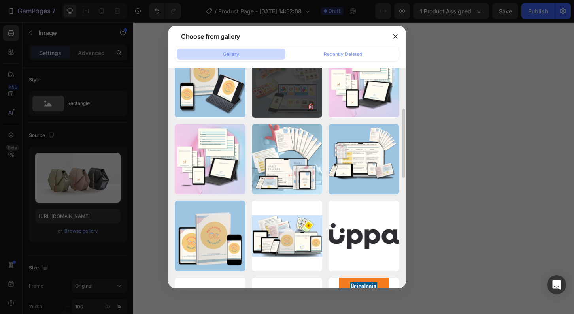
scroll to position [110, 0]
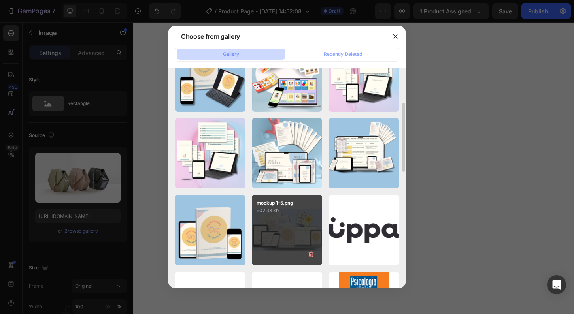
click at [287, 225] on div "mockup 1-5.png 902.38 kb" at bounding box center [287, 230] width 71 height 71
type input "[URL][DOMAIN_NAME]"
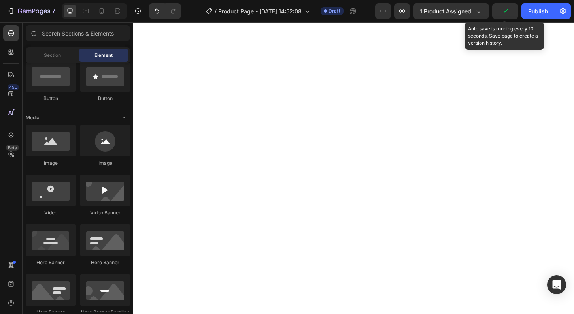
click at [506, 11] on icon "button" at bounding box center [505, 11] width 8 height 8
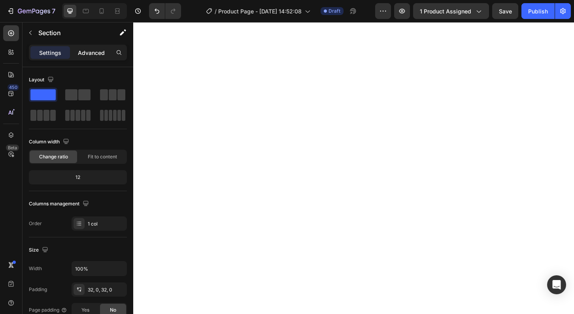
click at [94, 52] on p "Advanced" at bounding box center [91, 53] width 27 height 8
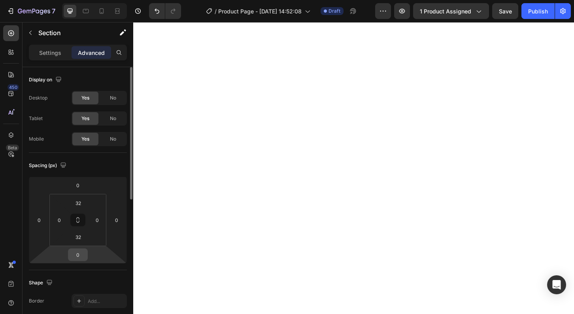
click at [78, 252] on input "0" at bounding box center [78, 255] width 16 height 12
type input "-20"
click at [76, 184] on input "0" at bounding box center [78, 185] width 16 height 12
type input "-20"
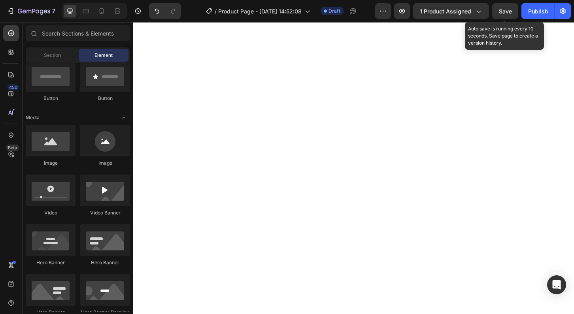
click at [505, 14] on span "Save" at bounding box center [505, 11] width 13 height 7
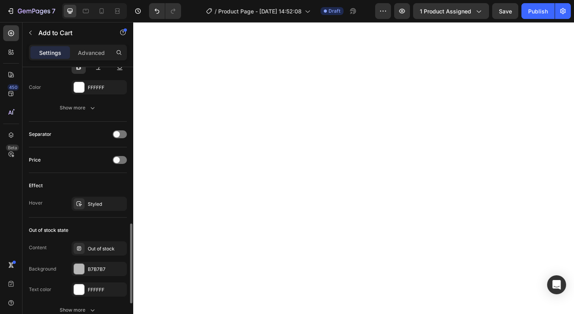
scroll to position [527, 0]
click at [101, 202] on div "Styled" at bounding box center [99, 203] width 23 height 7
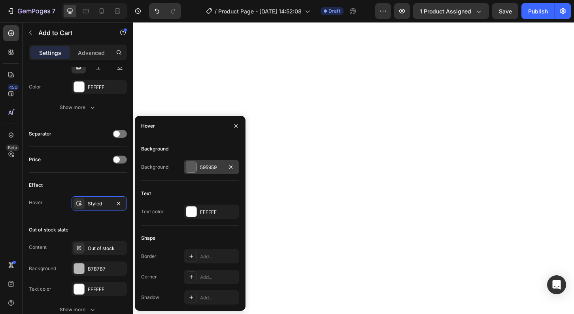
click at [213, 164] on div "595959" at bounding box center [211, 167] width 23 height 7
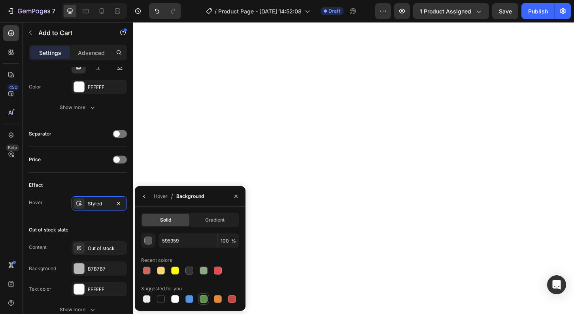
click at [203, 300] on div at bounding box center [204, 299] width 8 height 8
type input "5E8E49"
click at [114, 186] on div "Effect" at bounding box center [78, 185] width 98 height 13
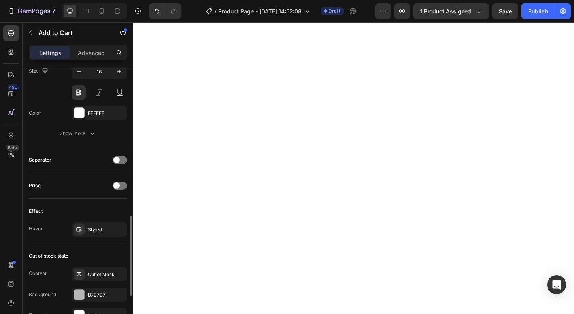
scroll to position [500, 0]
click at [121, 188] on div at bounding box center [120, 187] width 14 height 8
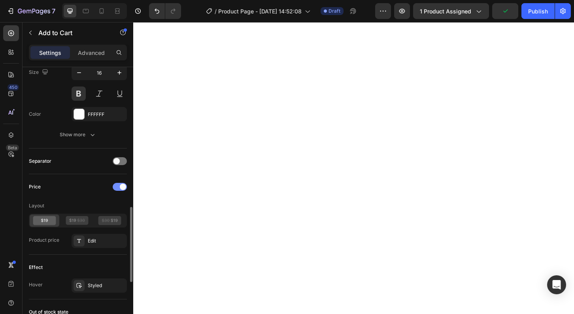
click at [117, 188] on div at bounding box center [120, 187] width 14 height 8
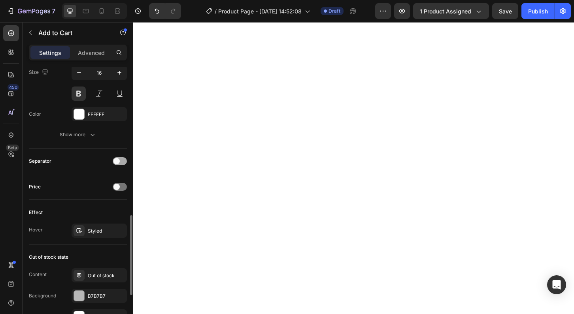
click at [121, 161] on div at bounding box center [120, 161] width 14 height 8
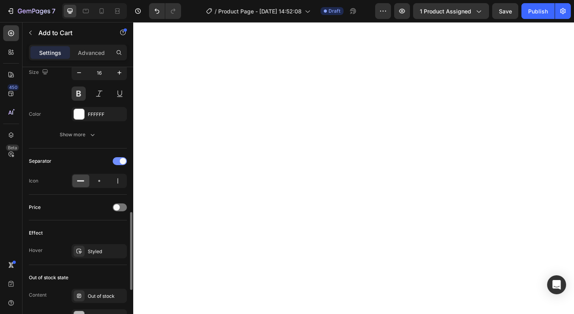
click at [121, 161] on span at bounding box center [123, 161] width 6 height 6
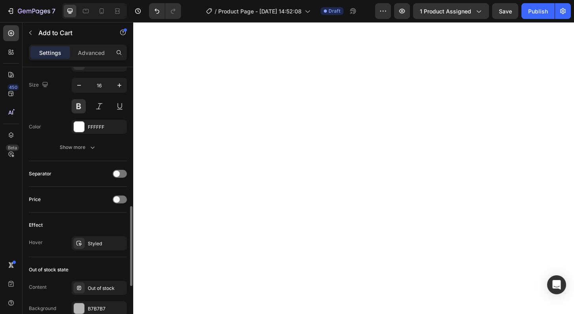
scroll to position [483, 0]
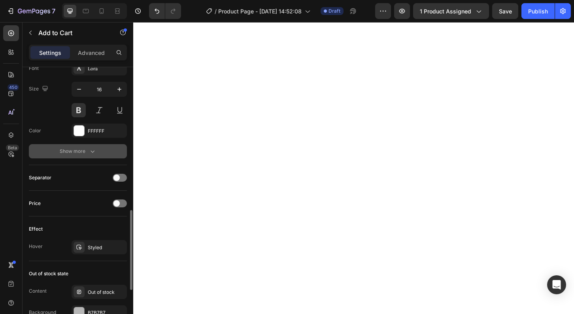
click at [92, 152] on icon "button" at bounding box center [92, 152] width 4 height 2
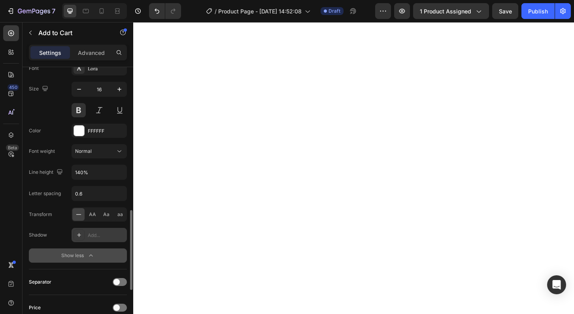
click at [91, 235] on div "Add..." at bounding box center [106, 235] width 37 height 7
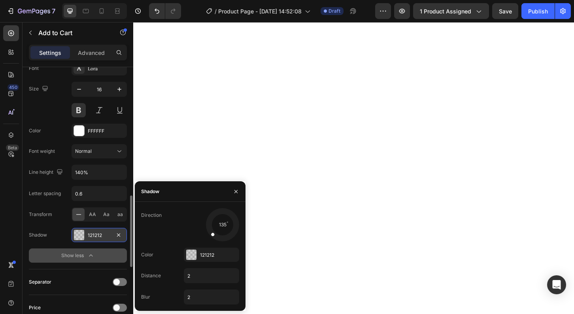
drag, startPoint x: 215, startPoint y: 234, endPoint x: 208, endPoint y: 237, distance: 7.3
click at [208, 237] on div at bounding box center [223, 225] width 36 height 36
click at [207, 255] on div "121212" at bounding box center [211, 255] width 23 height 7
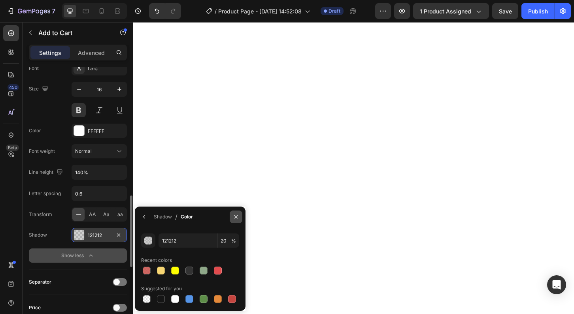
click at [238, 216] on icon "button" at bounding box center [236, 217] width 6 height 6
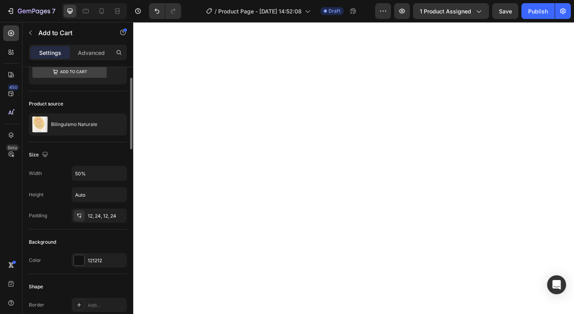
scroll to position [31, 0]
click at [93, 54] on p "Advanced" at bounding box center [91, 53] width 27 height 8
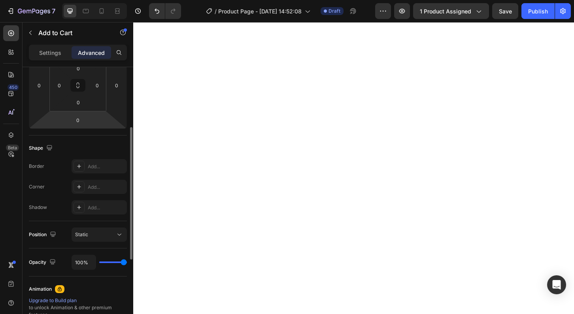
scroll to position [137, 0]
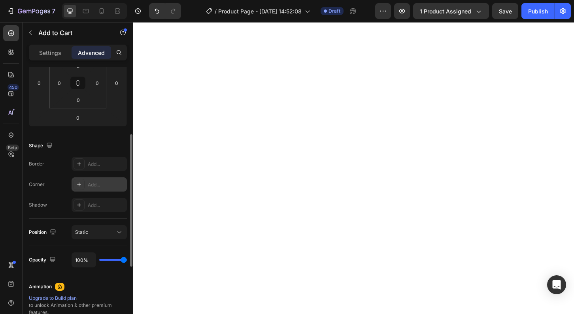
click at [101, 186] on div "Add..." at bounding box center [106, 184] width 37 height 7
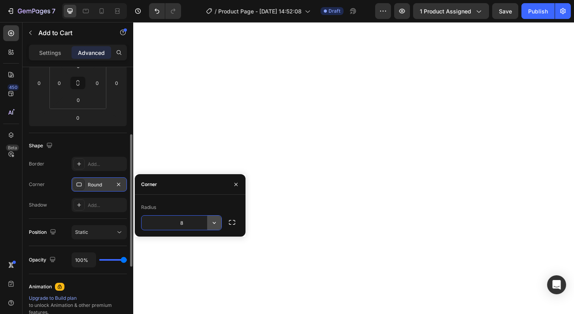
click at [214, 223] on icon "button" at bounding box center [214, 223] width 3 height 2
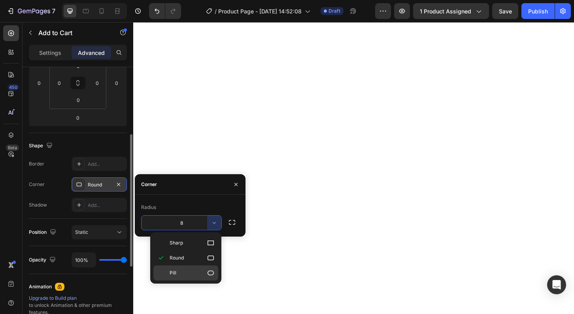
click at [210, 274] on icon at bounding box center [211, 273] width 8 height 8
type input "9999"
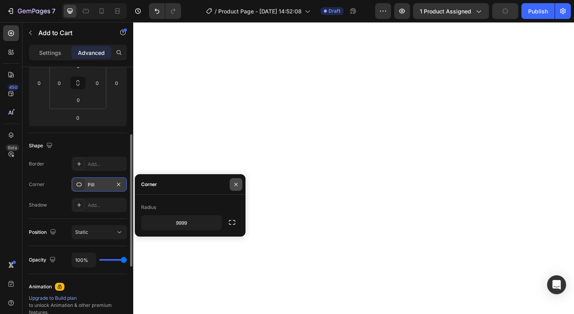
click at [236, 183] on icon "button" at bounding box center [236, 184] width 6 height 6
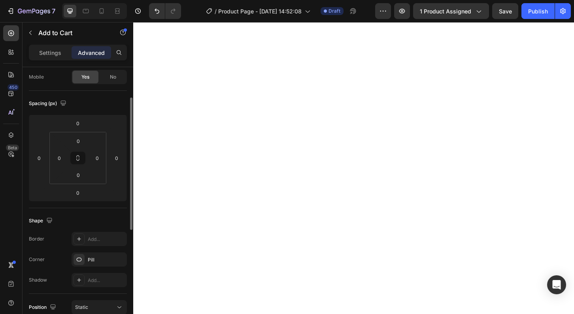
scroll to position [69, 0]
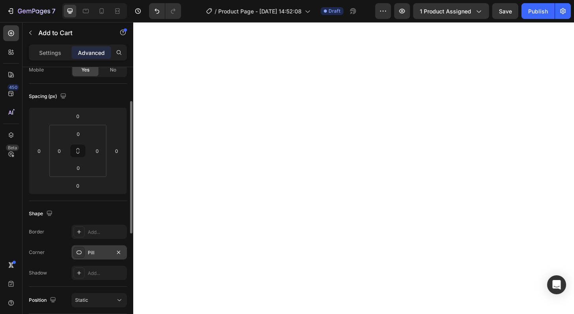
click at [100, 254] on div "Pill" at bounding box center [99, 252] width 23 height 7
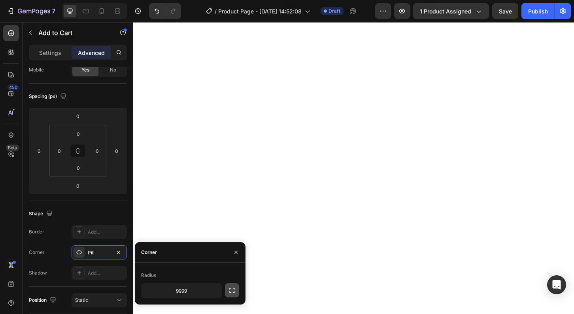
click at [233, 291] on icon "button" at bounding box center [232, 290] width 8 height 8
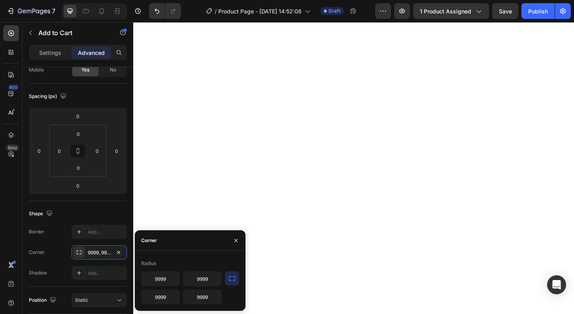
click at [234, 279] on icon "button" at bounding box center [232, 279] width 8 height 8
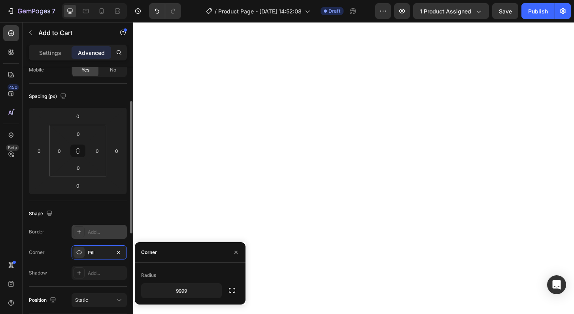
click at [102, 232] on div "Add..." at bounding box center [106, 232] width 37 height 7
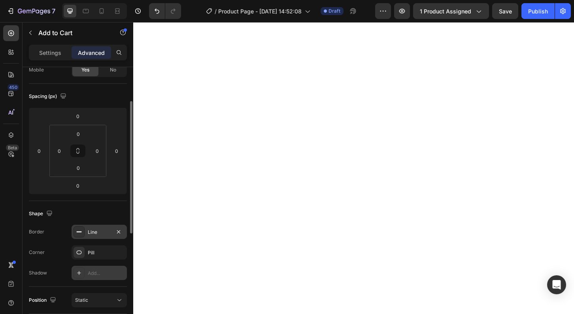
click at [93, 276] on div "Add..." at bounding box center [106, 273] width 37 height 7
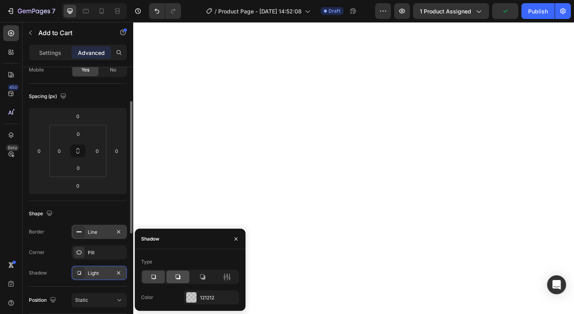
click at [179, 279] on icon at bounding box center [177, 277] width 5 height 5
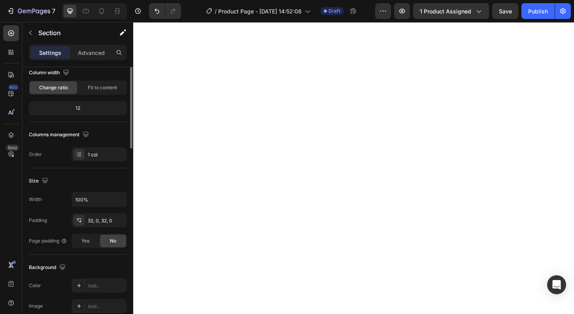
scroll to position [0, 0]
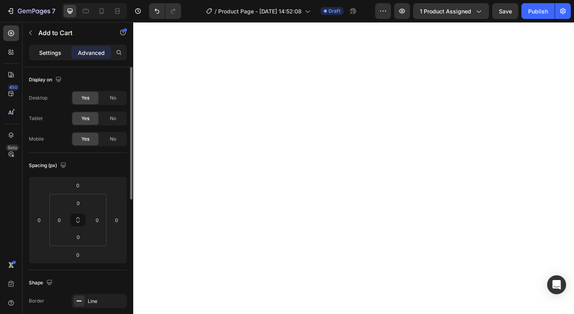
click at [60, 53] on p "Settings" at bounding box center [50, 53] width 22 height 8
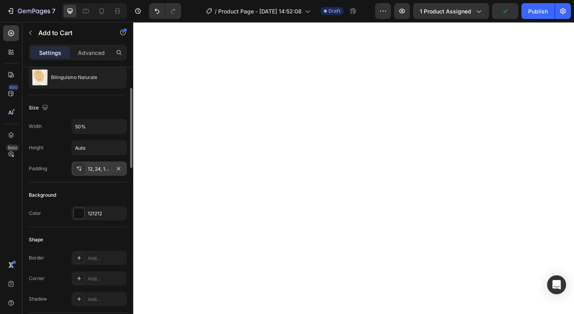
scroll to position [80, 0]
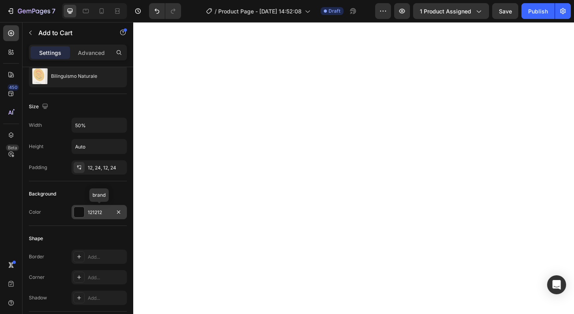
click at [109, 215] on div "121212" at bounding box center [99, 212] width 23 height 7
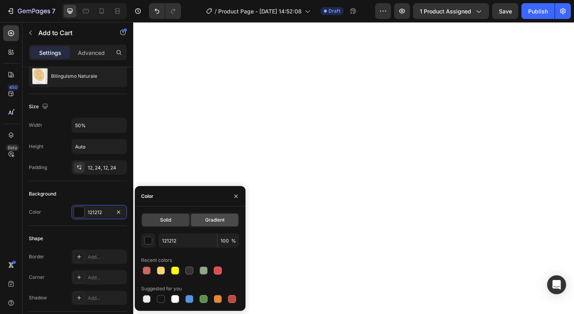
click at [223, 219] on span "Gradient" at bounding box center [214, 219] width 19 height 7
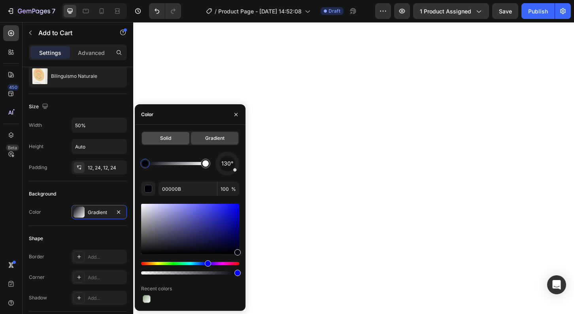
click at [170, 140] on span "Solid" at bounding box center [165, 138] width 11 height 7
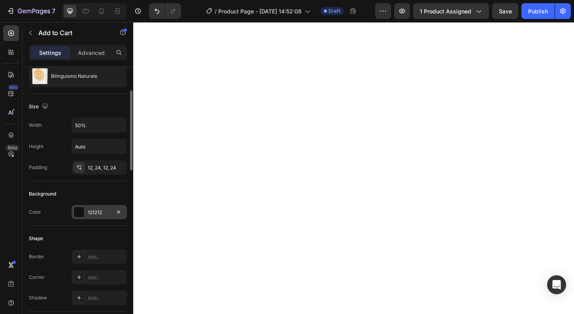
click at [106, 212] on div "121212" at bounding box center [99, 212] width 23 height 7
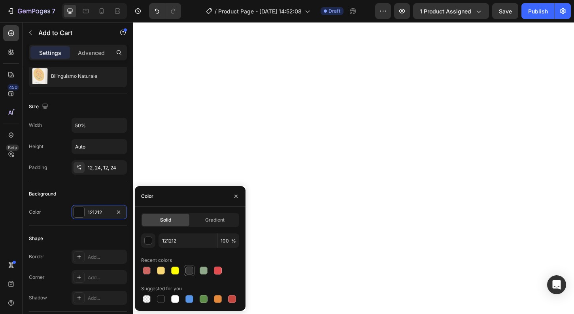
click at [191, 271] on div at bounding box center [189, 271] width 8 height 8
type input "333333"
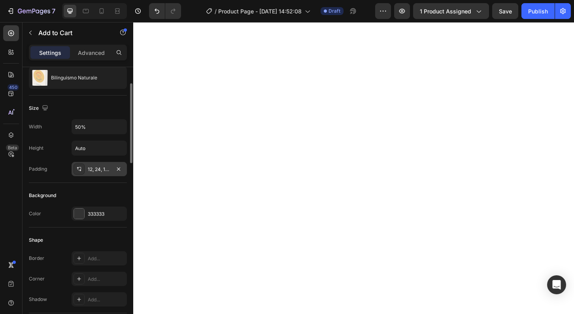
scroll to position [78, 0]
click at [97, 215] on div "333333" at bounding box center [99, 214] width 23 height 7
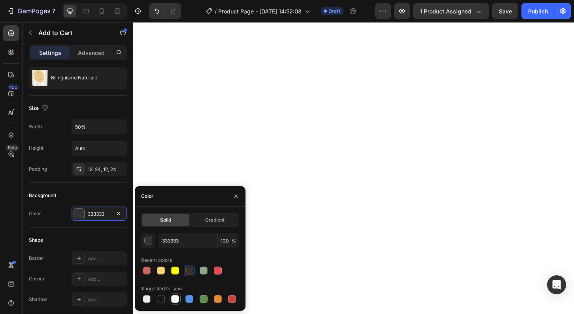
click at [175, 301] on div at bounding box center [175, 299] width 8 height 8
type input "FFFFFF"
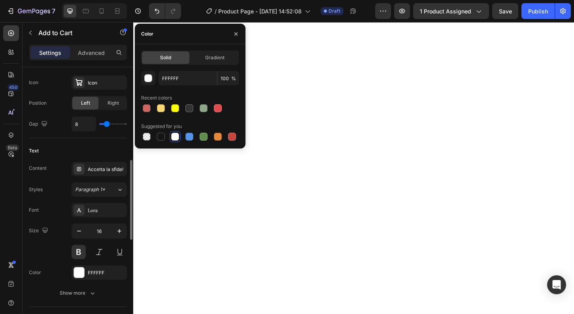
scroll to position [345, 0]
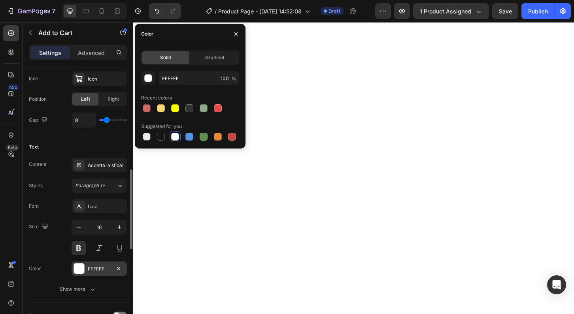
click at [99, 268] on div "FFFFFF" at bounding box center [99, 268] width 23 height 7
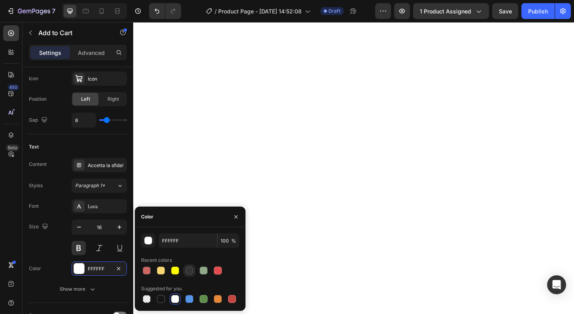
click at [191, 268] on div at bounding box center [189, 271] width 8 height 8
type input "333333"
click at [99, 53] on p "Advanced" at bounding box center [91, 53] width 27 height 8
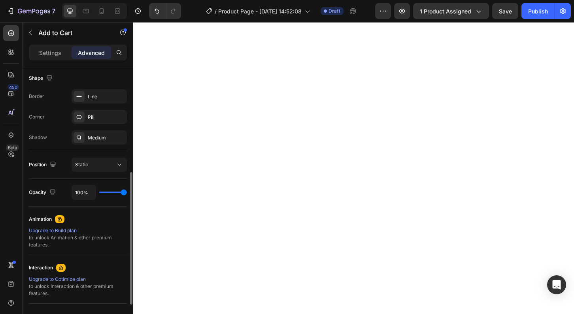
scroll to position [201, 0]
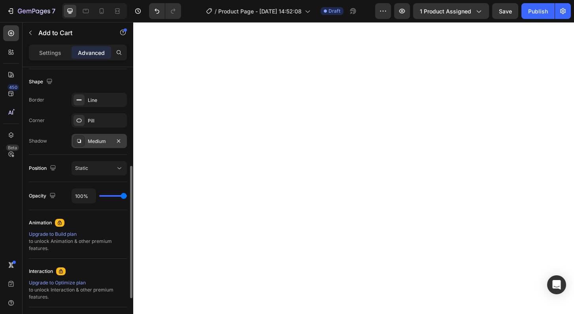
click at [94, 143] on div "Medium" at bounding box center [99, 141] width 23 height 7
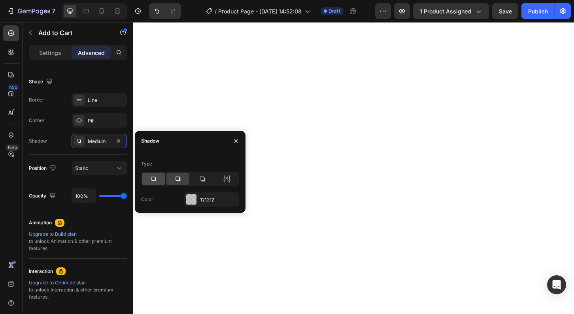
click at [155, 180] on icon at bounding box center [153, 179] width 8 height 8
click at [176, 178] on icon at bounding box center [177, 179] width 5 height 5
click at [204, 182] on icon at bounding box center [202, 179] width 8 height 8
click at [235, 141] on icon "button" at bounding box center [236, 141] width 6 height 6
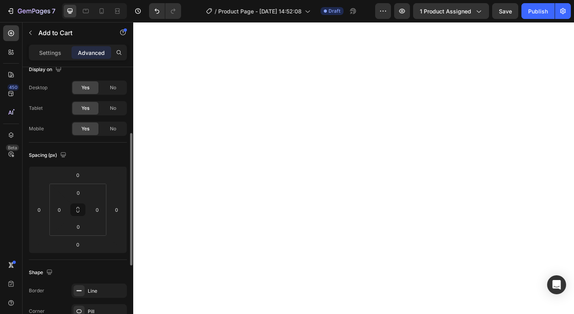
scroll to position [0, 0]
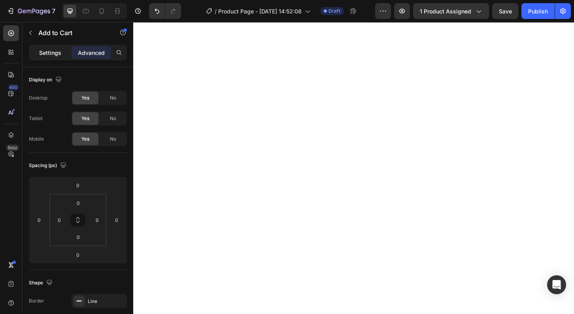
click at [49, 56] on p "Settings" at bounding box center [50, 53] width 22 height 8
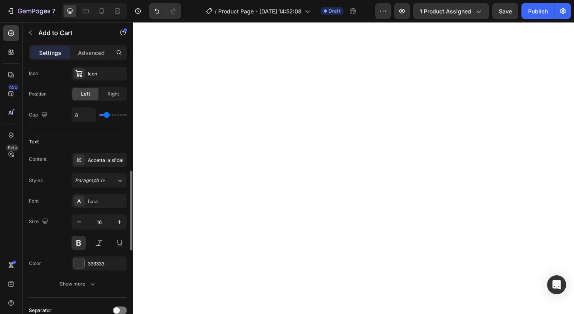
scroll to position [350, 0]
click at [90, 284] on icon "button" at bounding box center [92, 284] width 8 height 8
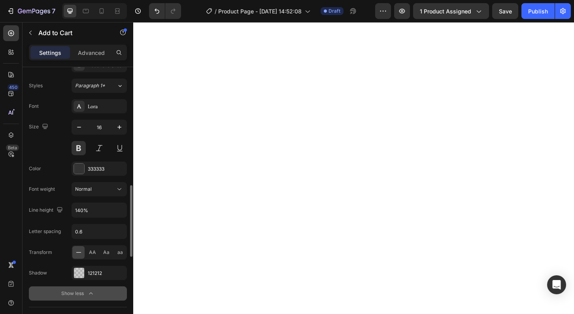
scroll to position [446, 0]
click at [96, 274] on div "121212" at bounding box center [99, 272] width 23 height 7
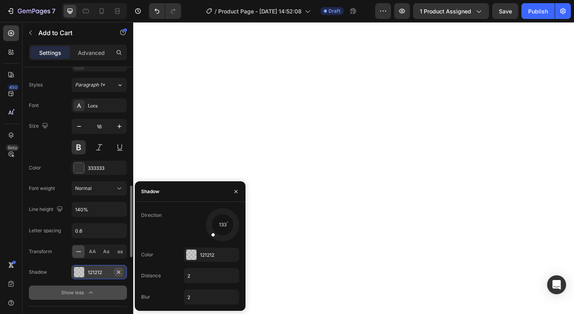
click at [119, 273] on icon "button" at bounding box center [118, 272] width 6 height 6
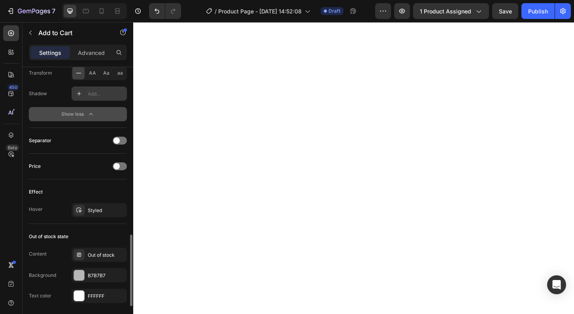
scroll to position [626, 0]
click at [98, 212] on div "Styled" at bounding box center [99, 209] width 23 height 7
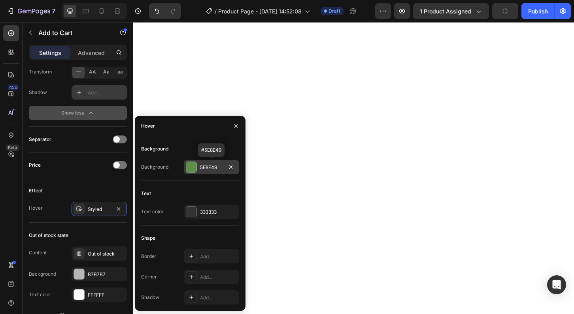
click at [212, 168] on div "5E8E49" at bounding box center [211, 167] width 23 height 7
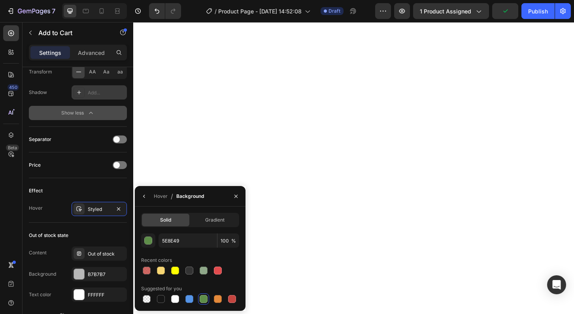
click at [205, 298] on div at bounding box center [204, 299] width 8 height 8
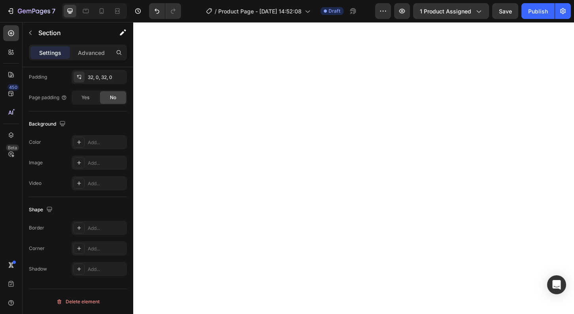
scroll to position [0, 0]
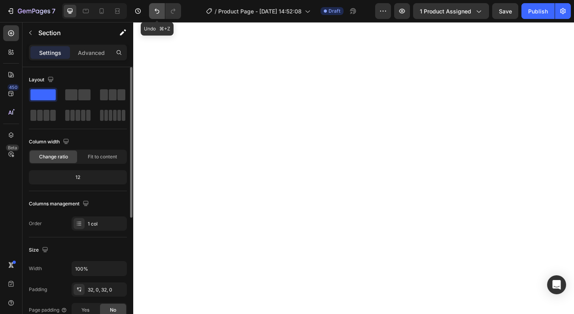
click at [154, 9] on icon "Undo/Redo" at bounding box center [157, 11] width 8 height 8
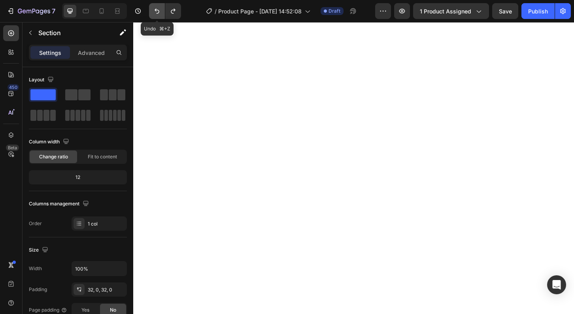
click at [154, 9] on icon "Undo/Redo" at bounding box center [157, 11] width 8 height 8
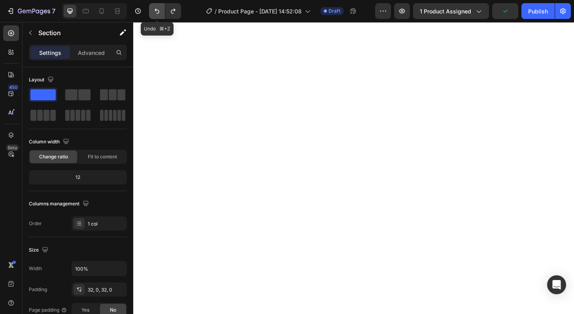
click at [154, 9] on icon "Undo/Redo" at bounding box center [157, 11] width 8 height 8
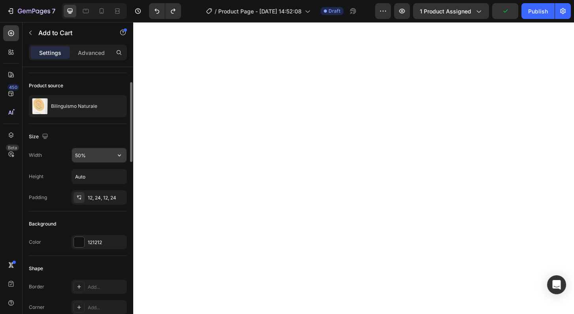
scroll to position [50, 0]
click at [77, 159] on input "50%" at bounding box center [99, 155] width 55 height 14
click at [121, 152] on icon "button" at bounding box center [119, 155] width 8 height 8
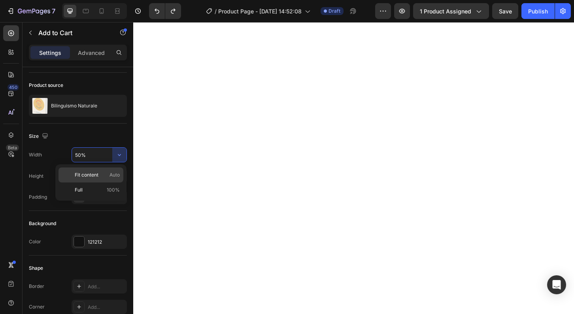
click at [90, 177] on span "Fit content" at bounding box center [87, 174] width 24 height 7
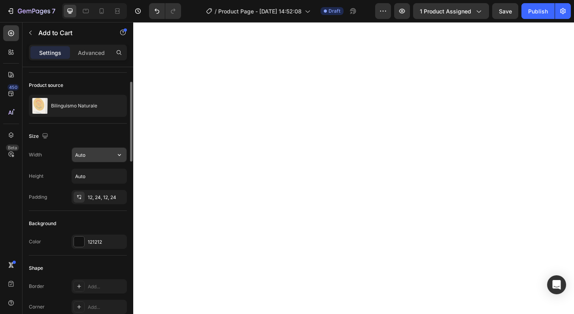
click at [108, 156] on input "Auto" at bounding box center [99, 155] width 55 height 14
click at [117, 156] on icon "button" at bounding box center [119, 155] width 8 height 8
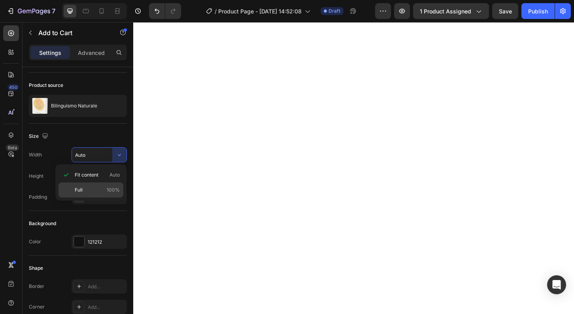
click at [90, 192] on p "Full 100%" at bounding box center [97, 189] width 45 height 7
type input "100%"
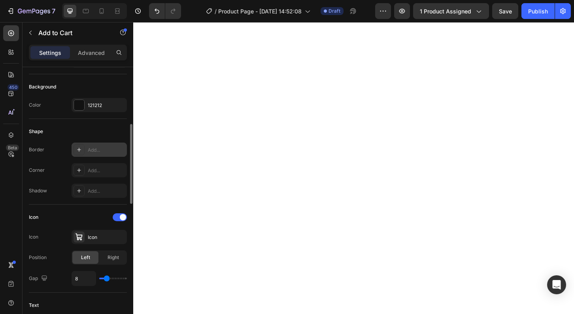
scroll to position [188, 0]
click at [99, 167] on div "Add..." at bounding box center [106, 169] width 37 height 7
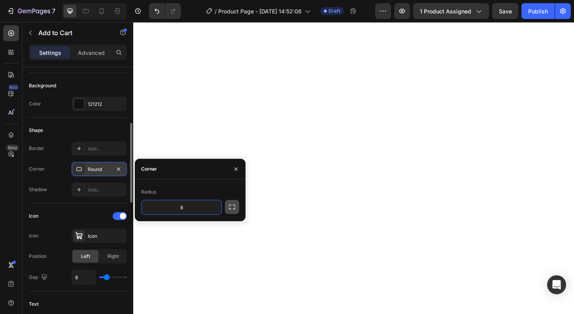
click at [231, 207] on icon "button" at bounding box center [232, 207] width 8 height 8
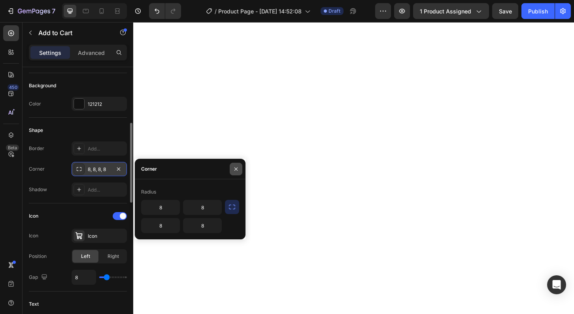
click at [236, 170] on icon "button" at bounding box center [236, 169] width 6 height 6
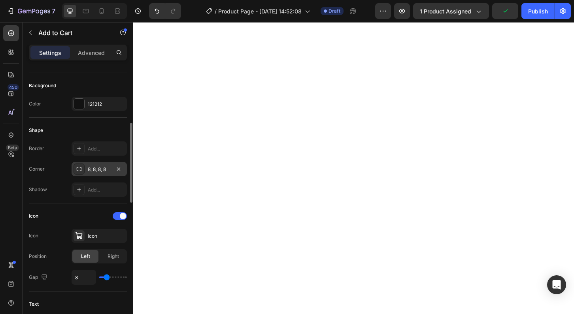
click at [99, 171] on div "8, 8, 8, 8" at bounding box center [99, 169] width 23 height 7
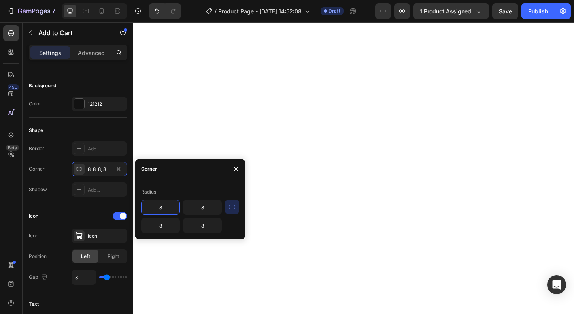
click at [183, 205] on div "8 8 8 8" at bounding box center [181, 216] width 81 height 33
click at [210, 211] on input "8" at bounding box center [202, 207] width 38 height 14
click at [167, 209] on input "8" at bounding box center [160, 207] width 38 height 14
click at [119, 170] on icon "button" at bounding box center [118, 169] width 6 height 6
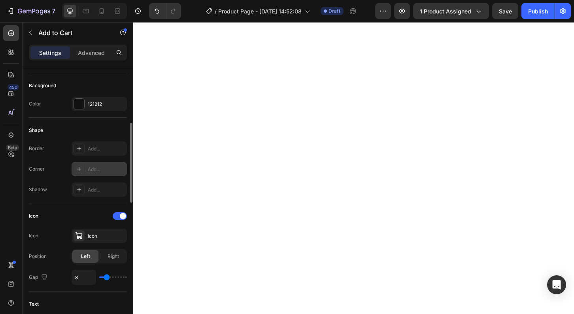
click at [102, 166] on div "Add..." at bounding box center [106, 169] width 37 height 7
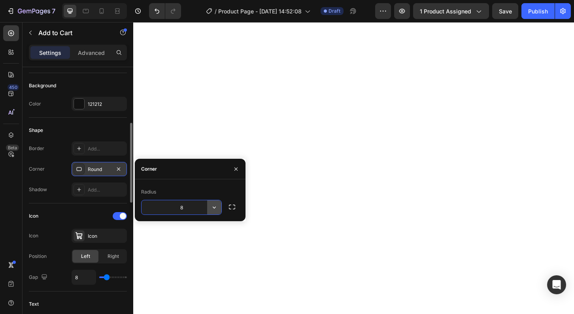
click at [218, 206] on button "button" at bounding box center [214, 207] width 14 height 14
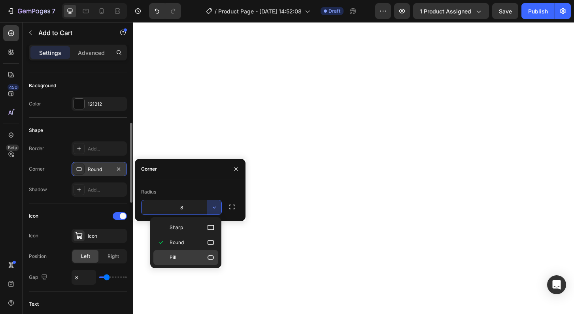
click at [213, 255] on icon at bounding box center [211, 258] width 8 height 8
type input "9999"
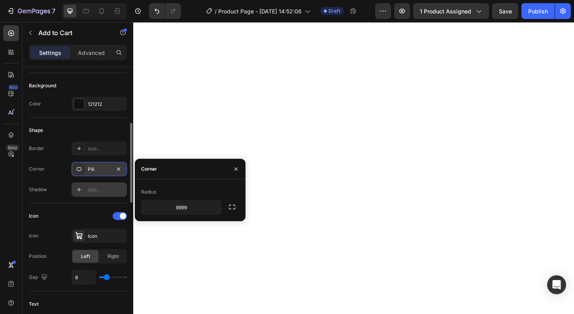
click at [105, 191] on div "Add..." at bounding box center [106, 189] width 37 height 7
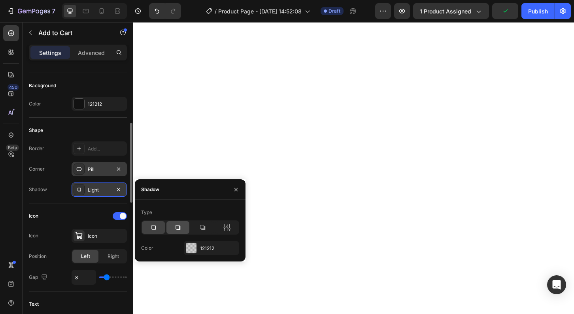
click at [179, 230] on icon at bounding box center [177, 227] width 5 height 5
click at [204, 228] on icon at bounding box center [202, 227] width 5 height 5
click at [205, 245] on div "121212" at bounding box center [211, 248] width 23 height 7
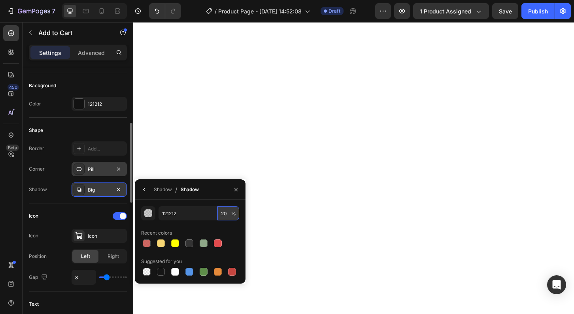
click at [223, 214] on input "20" at bounding box center [228, 213] width 22 height 14
type input "30"
click at [238, 188] on icon "button" at bounding box center [236, 189] width 6 height 6
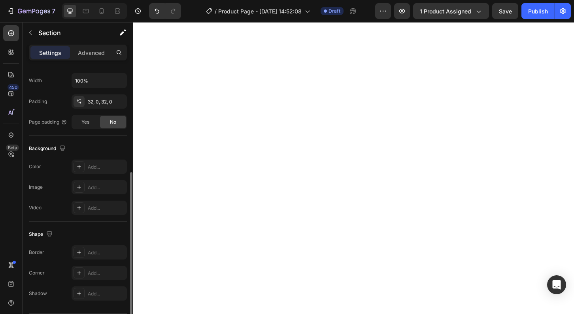
scroll to position [0, 0]
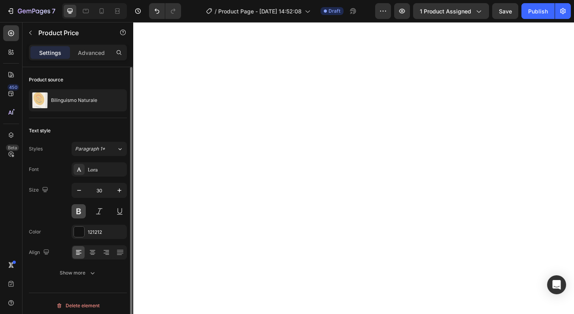
click at [80, 213] on button at bounding box center [79, 211] width 14 height 14
click at [98, 232] on div "121212" at bounding box center [99, 232] width 23 height 7
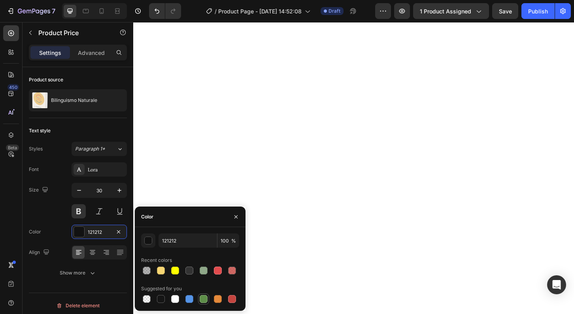
click at [203, 299] on div at bounding box center [204, 299] width 8 height 8
type input "5E8E49"
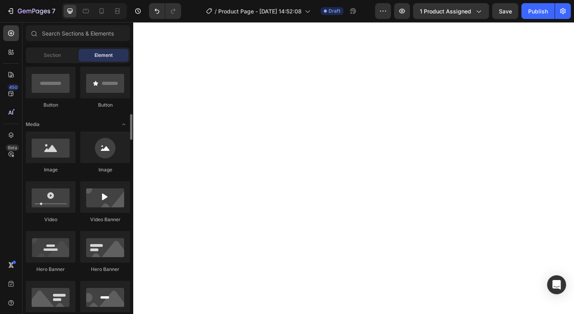
scroll to position [181, 0]
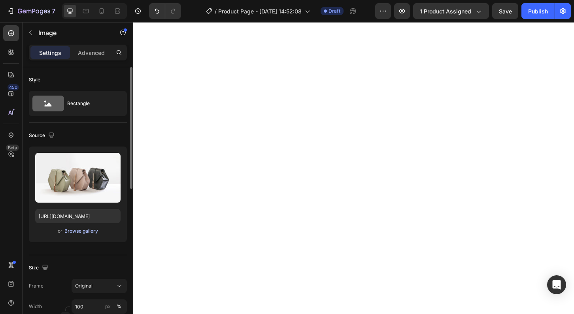
click at [86, 231] on div "Browse gallery" at bounding box center [81, 231] width 34 height 7
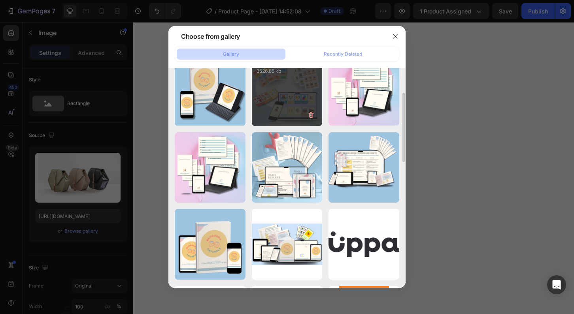
scroll to position [97, 0]
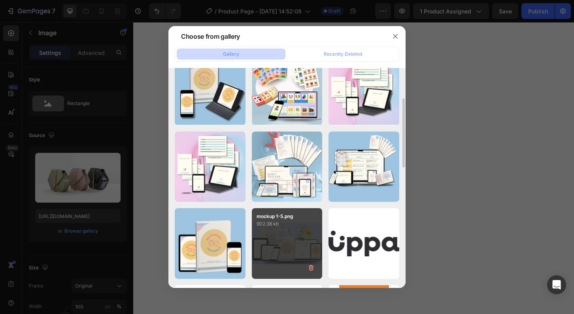
click at [275, 235] on div "mockup 1-5.png 902.38 kb" at bounding box center [287, 243] width 71 height 71
type input "[URL][DOMAIN_NAME]"
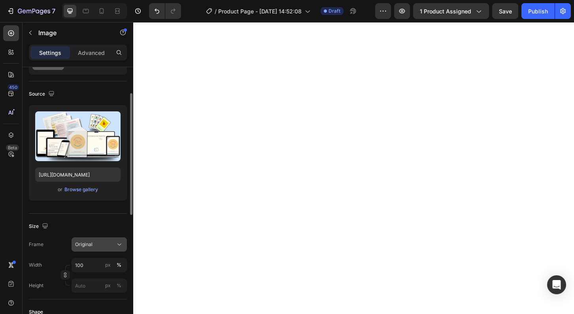
scroll to position [58, 0]
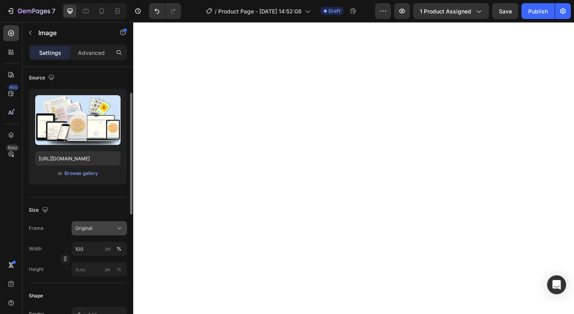
click at [99, 230] on div "Original" at bounding box center [94, 228] width 39 height 7
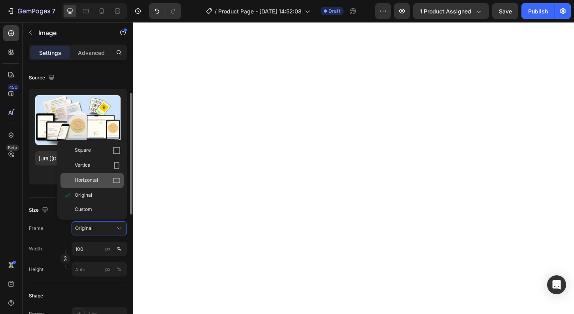
click at [96, 180] on span "Horizontal" at bounding box center [86, 181] width 23 height 8
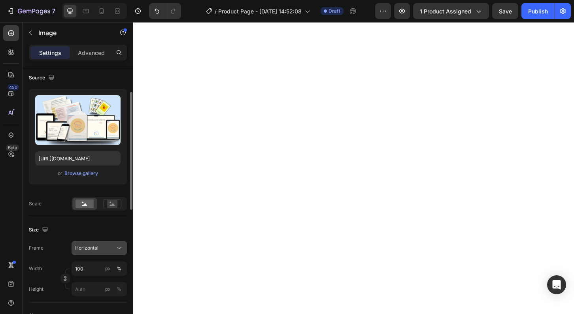
click at [100, 246] on div "Horizontal" at bounding box center [94, 248] width 39 height 7
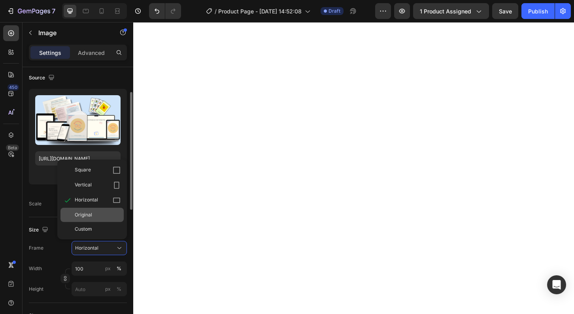
click at [98, 213] on div "Original" at bounding box center [98, 214] width 46 height 7
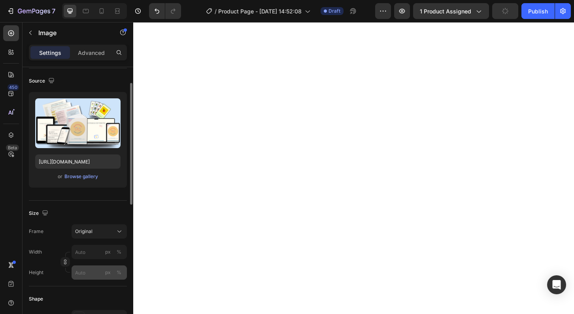
scroll to position [56, 0]
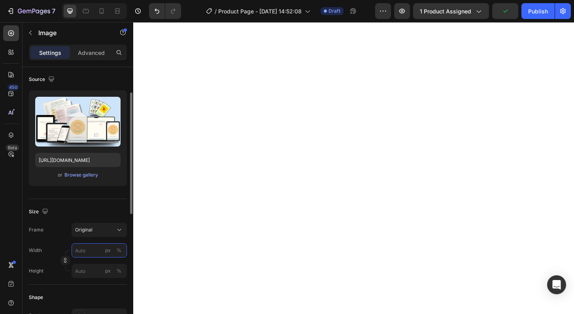
click at [100, 252] on input "px %" at bounding box center [99, 250] width 55 height 14
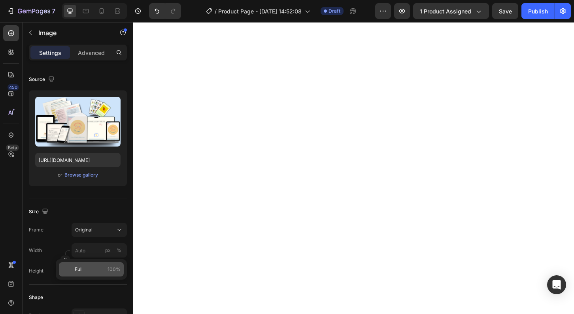
click at [90, 272] on p "Full 100%" at bounding box center [98, 269] width 46 height 7
type input "100"
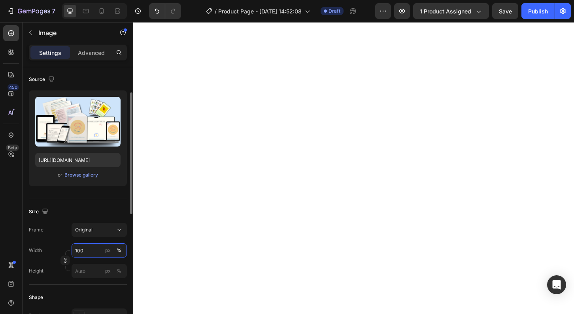
click at [90, 254] on input "100" at bounding box center [99, 250] width 55 height 14
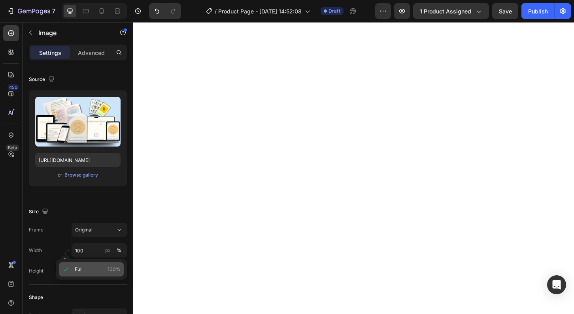
click at [117, 268] on span "100%" at bounding box center [113, 269] width 13 height 7
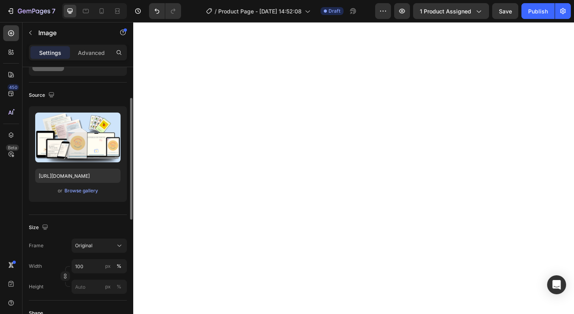
scroll to position [49, 0]
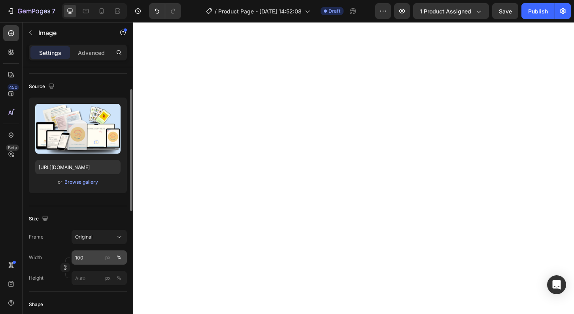
click at [116, 258] on button "%" at bounding box center [118, 257] width 9 height 9
click at [79, 257] on input "80" at bounding box center [99, 257] width 55 height 14
click at [87, 259] on input "100" at bounding box center [99, 257] width 55 height 14
type input "10"
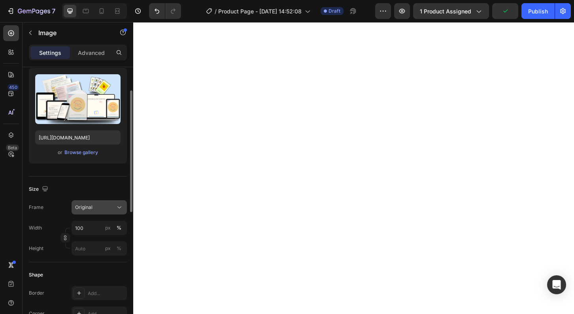
scroll to position [79, 0]
click at [83, 228] on input "100" at bounding box center [99, 227] width 55 height 14
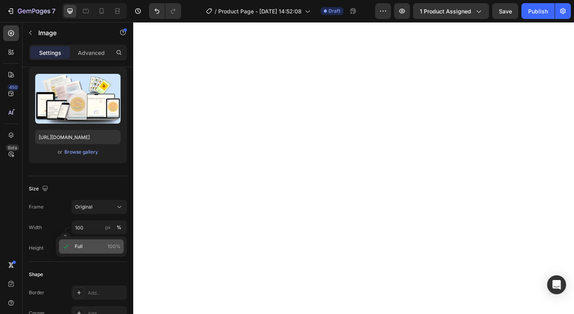
click at [82, 245] on span "Full" at bounding box center [79, 246] width 8 height 7
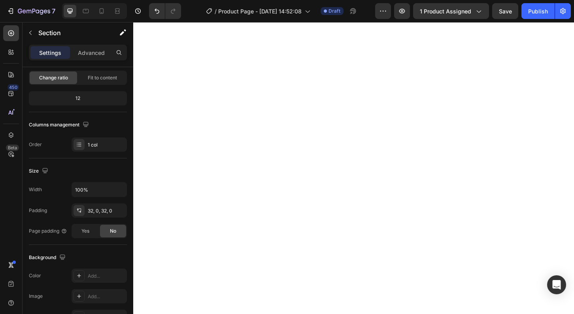
scroll to position [0, 0]
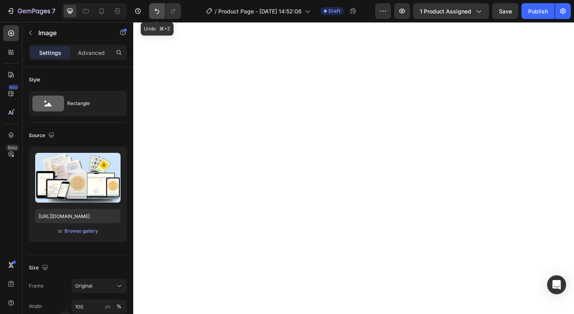
click at [160, 9] on icon "Undo/Redo" at bounding box center [157, 11] width 8 height 8
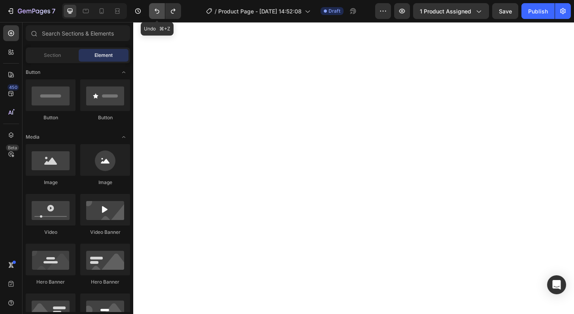
click at [160, 9] on icon "Undo/Redo" at bounding box center [157, 11] width 8 height 8
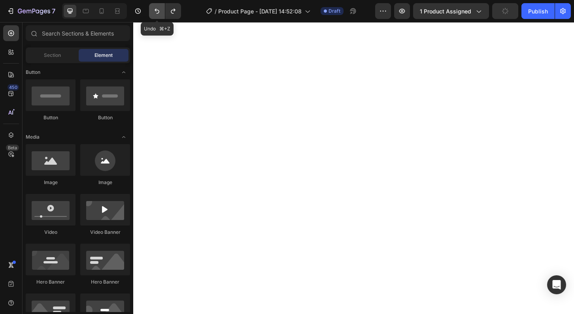
click at [160, 9] on icon "Undo/Redo" at bounding box center [157, 11] width 8 height 8
click at [157, 11] on icon "Undo/Redo" at bounding box center [157, 11] width 8 height 8
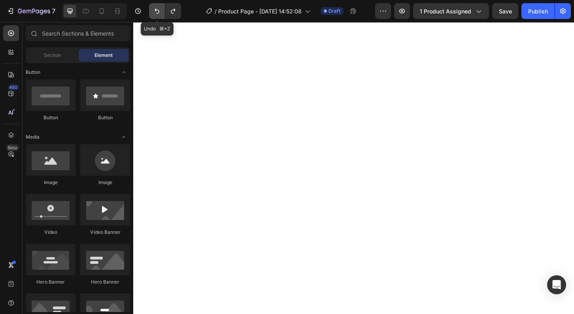
click at [157, 11] on icon "Undo/Redo" at bounding box center [157, 11] width 8 height 8
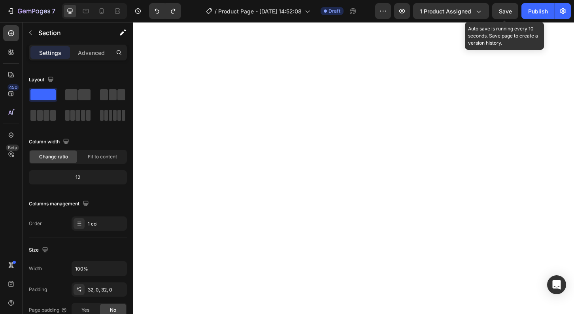
click at [506, 11] on span "Save" at bounding box center [505, 11] width 13 height 7
click at [508, 9] on span "Save" at bounding box center [505, 11] width 13 height 7
click at [504, 13] on span "Save" at bounding box center [505, 11] width 13 height 7
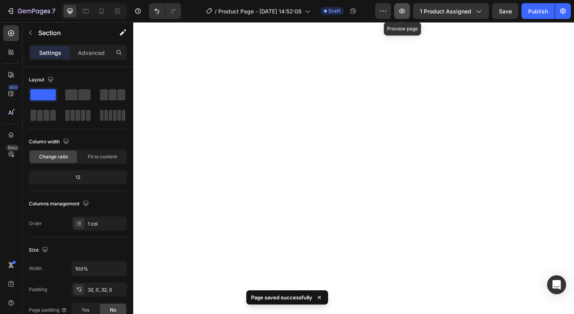
click at [403, 15] on button "button" at bounding box center [402, 11] width 16 height 16
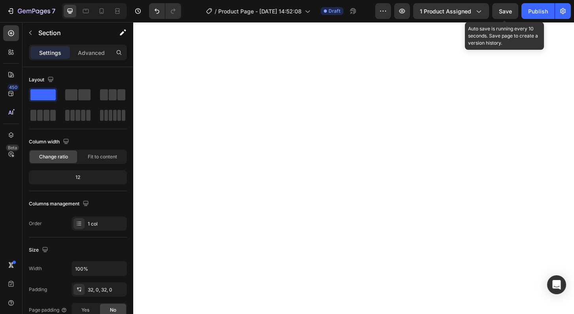
click at [505, 12] on span "Save" at bounding box center [505, 11] width 13 height 7
